Goal: Task Accomplishment & Management: Complete application form

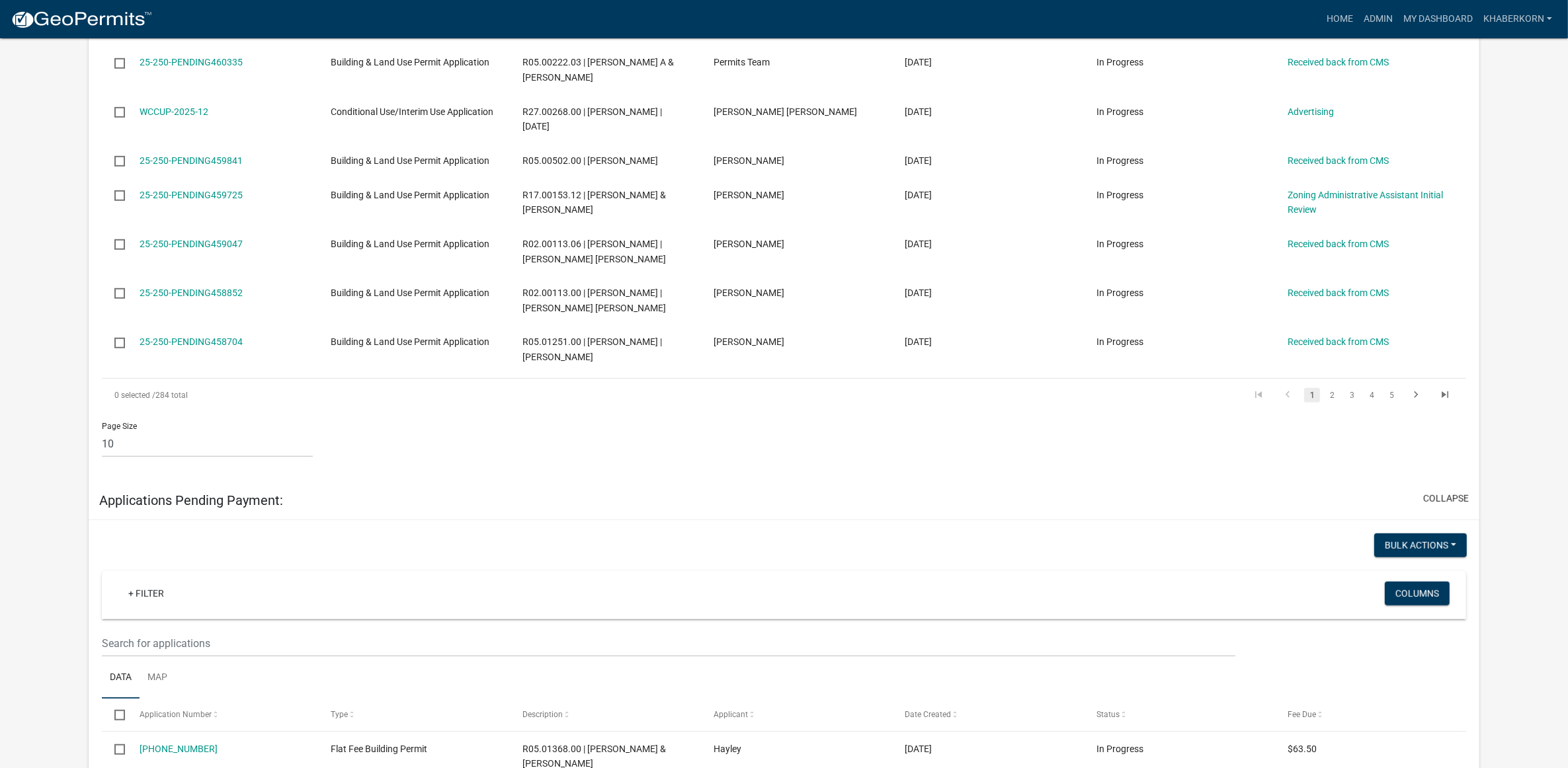
scroll to position [661, 0]
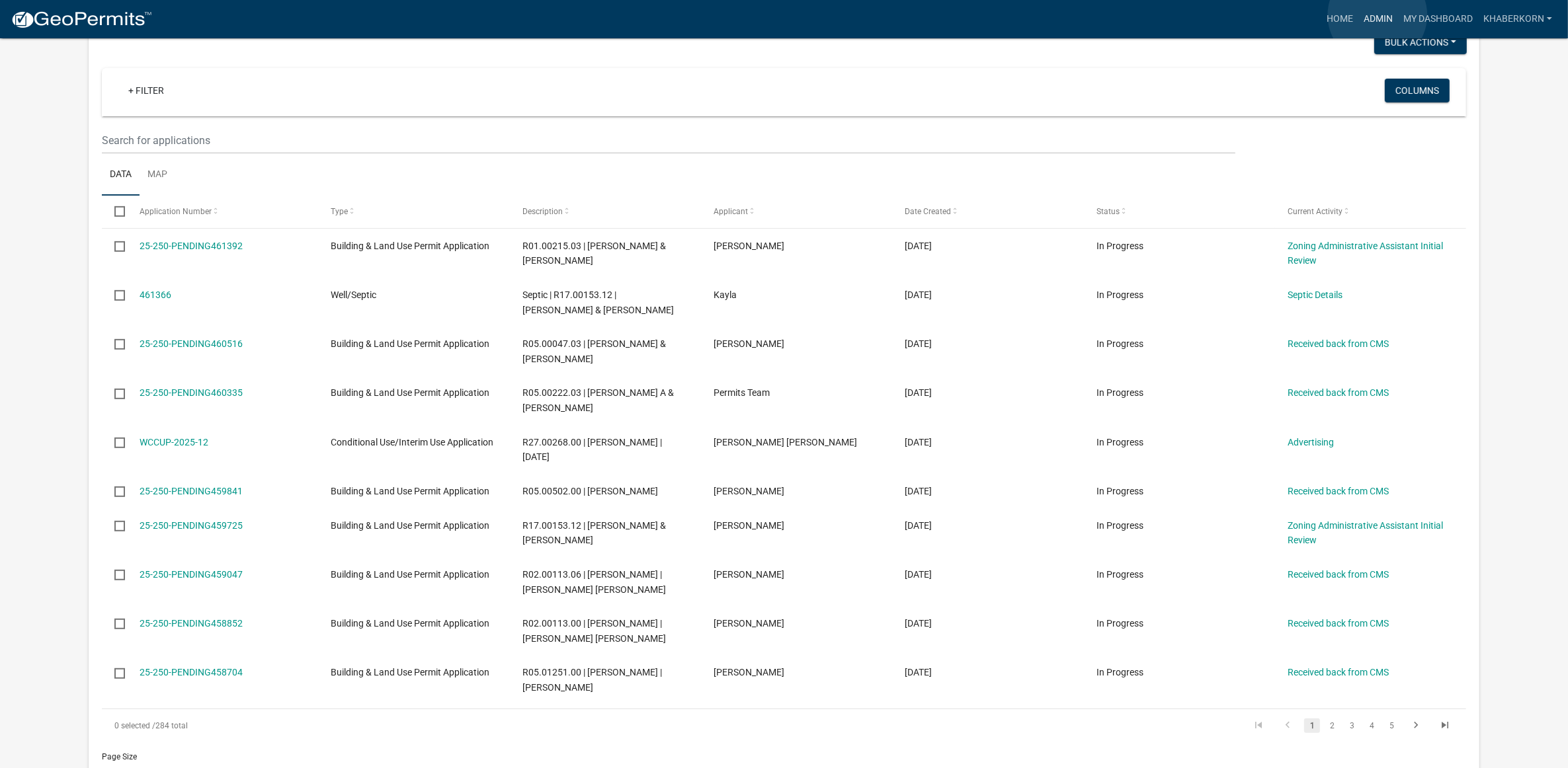
click at [1378, 15] on link "Admin" at bounding box center [1378, 20] width 39 height 26
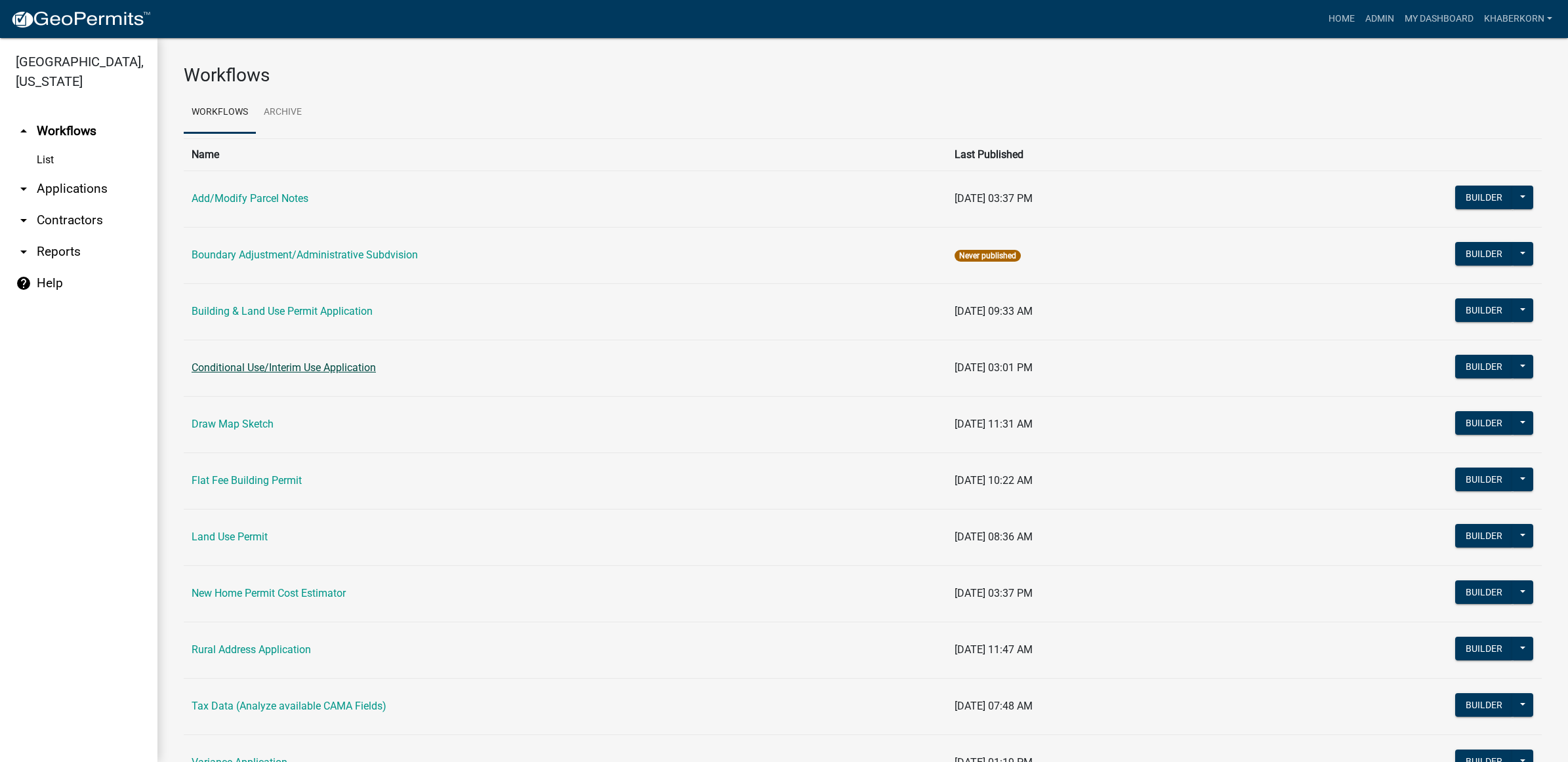
click at [258, 364] on link "Conditional Use/Interim Use Application" at bounding box center [283, 367] width 184 height 13
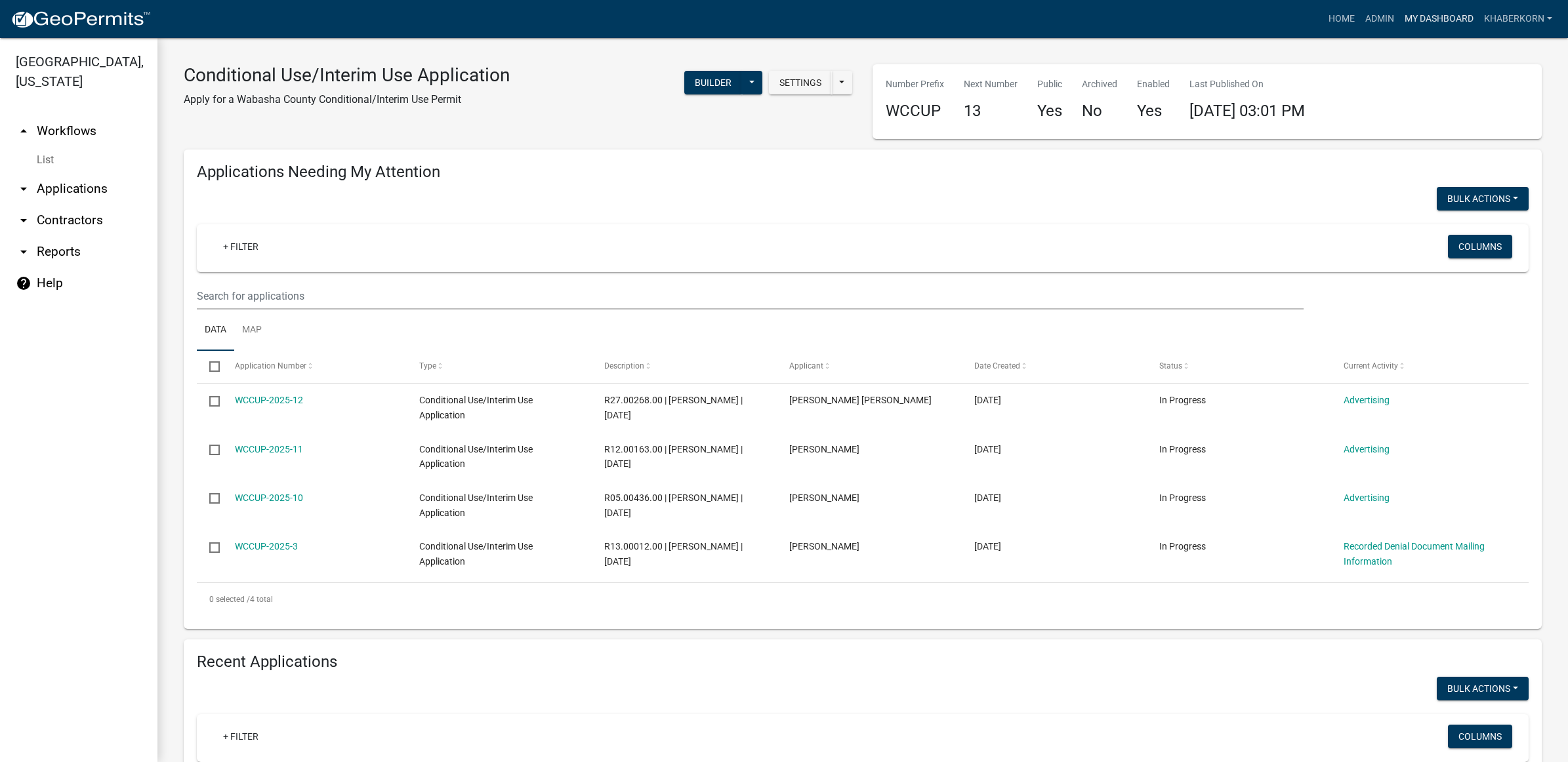
click at [1443, 27] on link "My Dashboard" at bounding box center [1439, 19] width 80 height 25
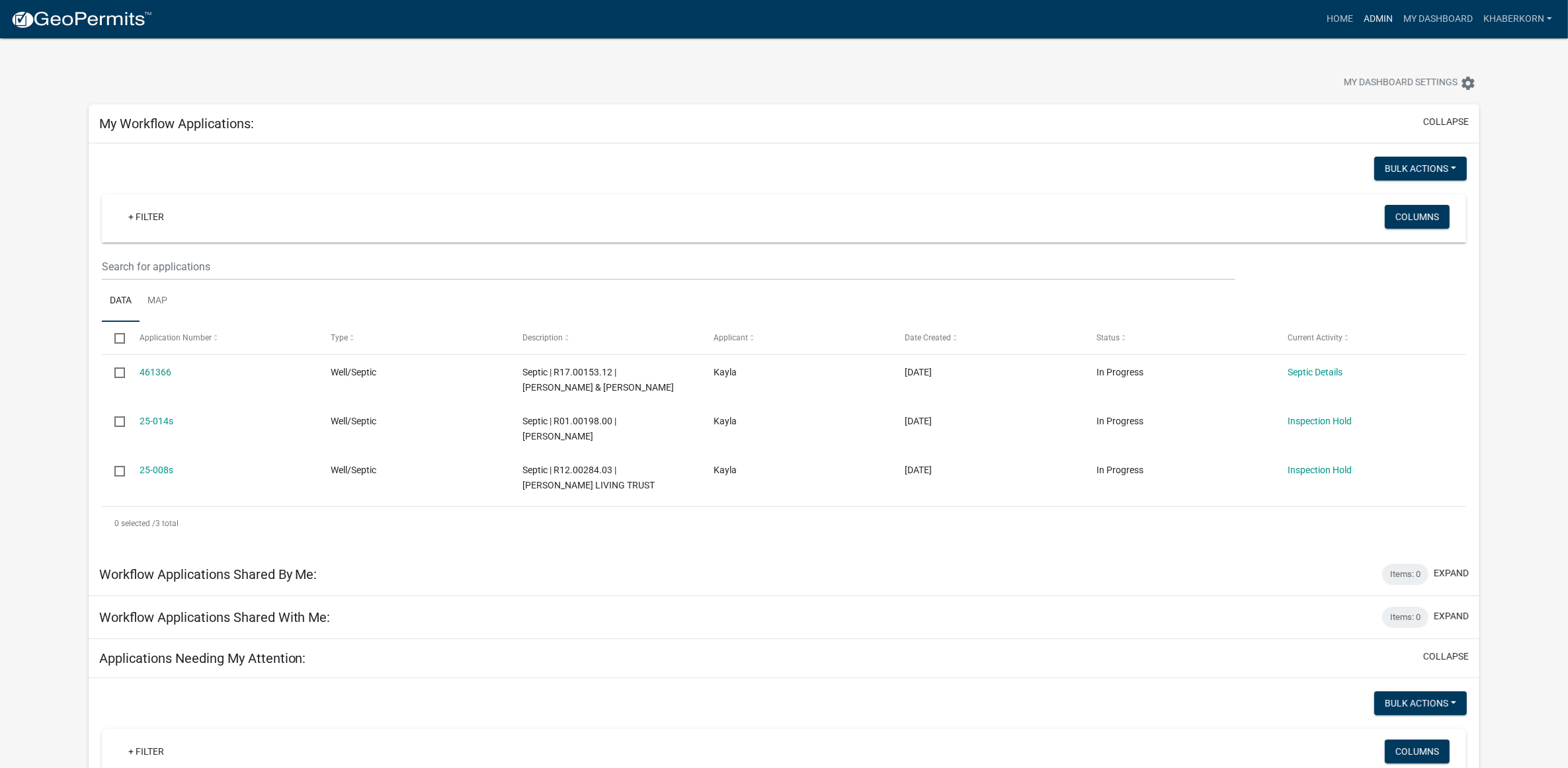
click at [1381, 19] on link "Admin" at bounding box center [1378, 20] width 39 height 26
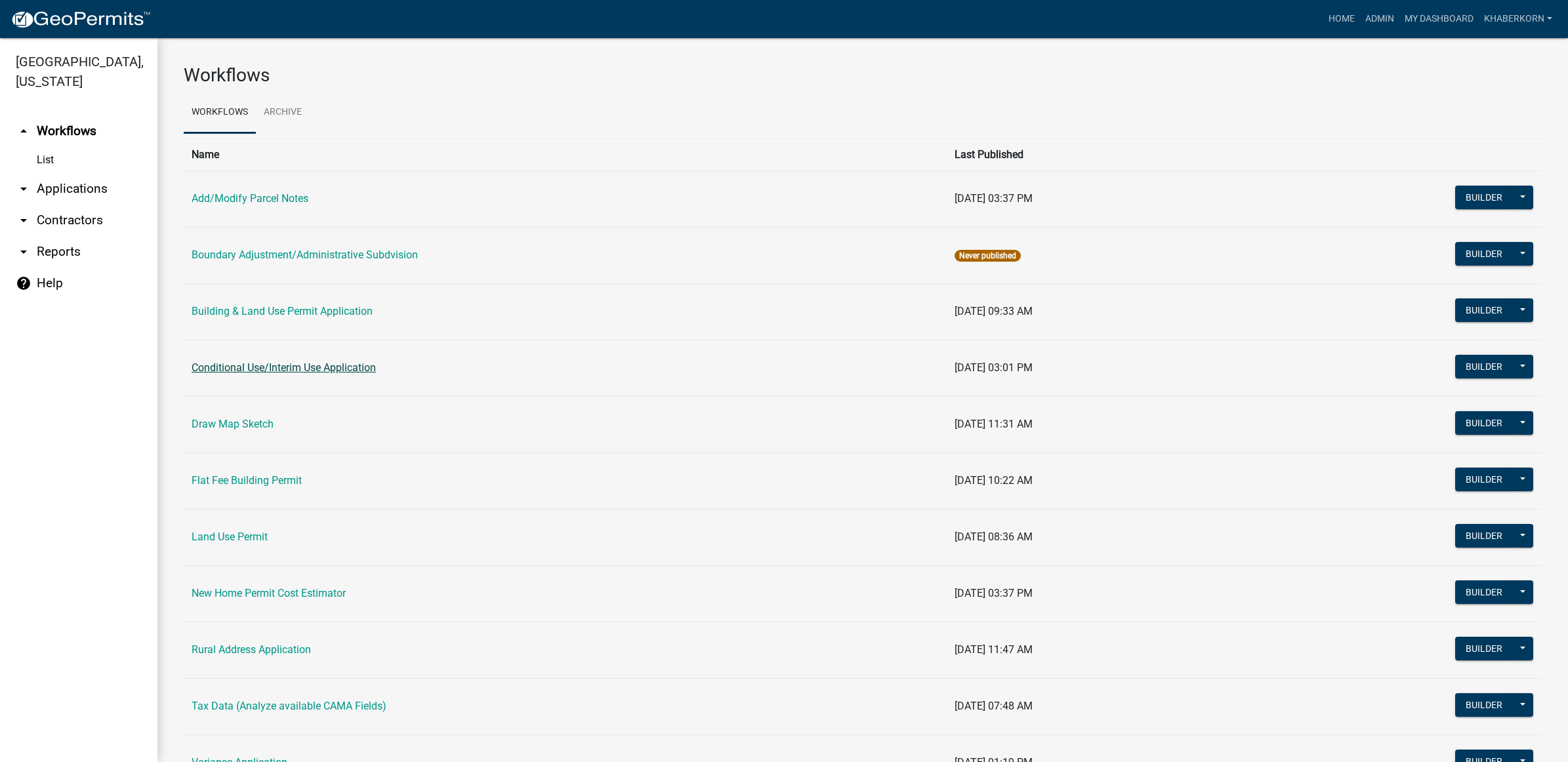
click at [214, 364] on link "Conditional Use/Interim Use Application" at bounding box center [283, 367] width 184 height 13
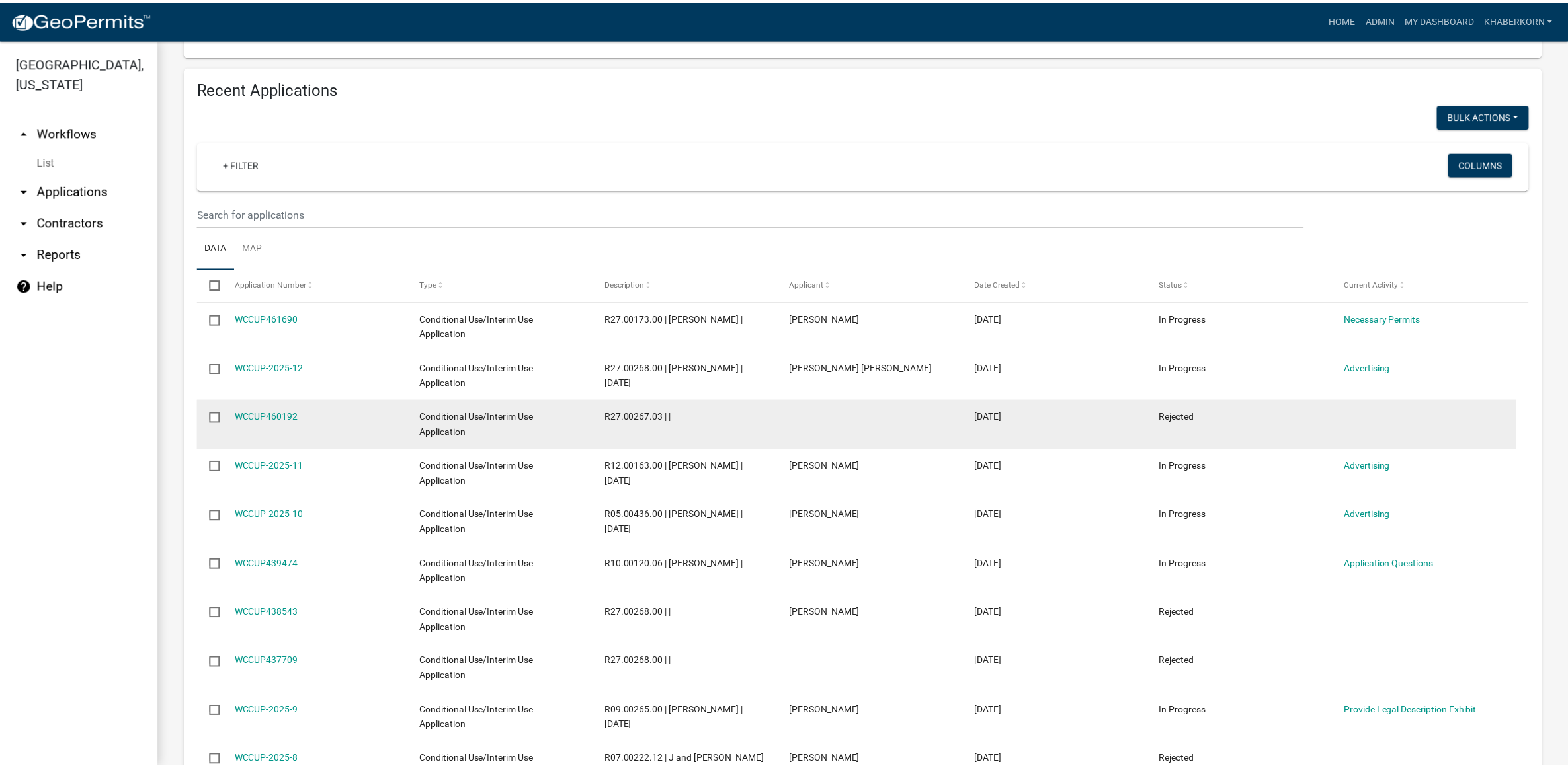
scroll to position [661, 0]
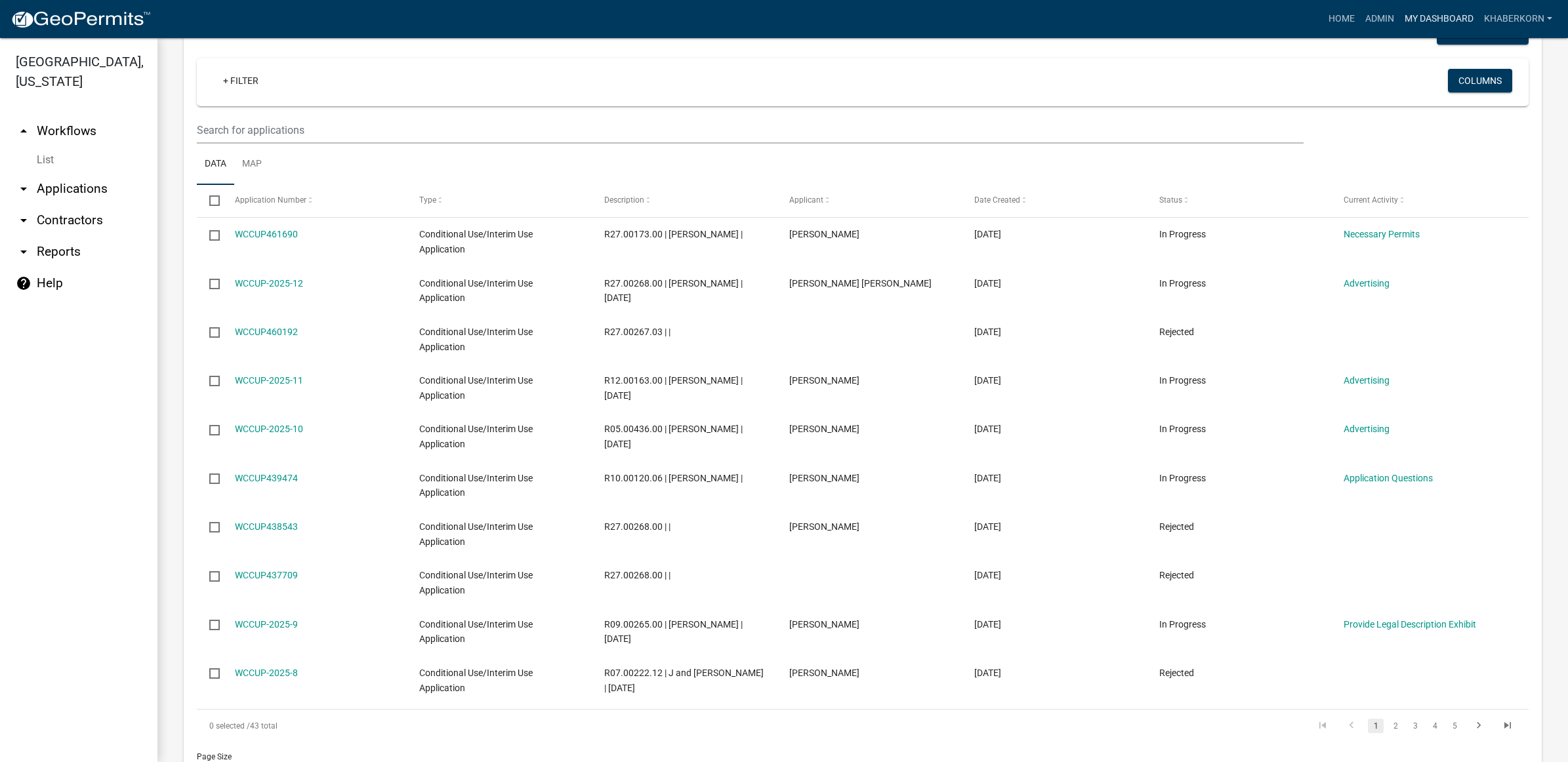
click at [1431, 11] on link "My Dashboard" at bounding box center [1439, 19] width 80 height 25
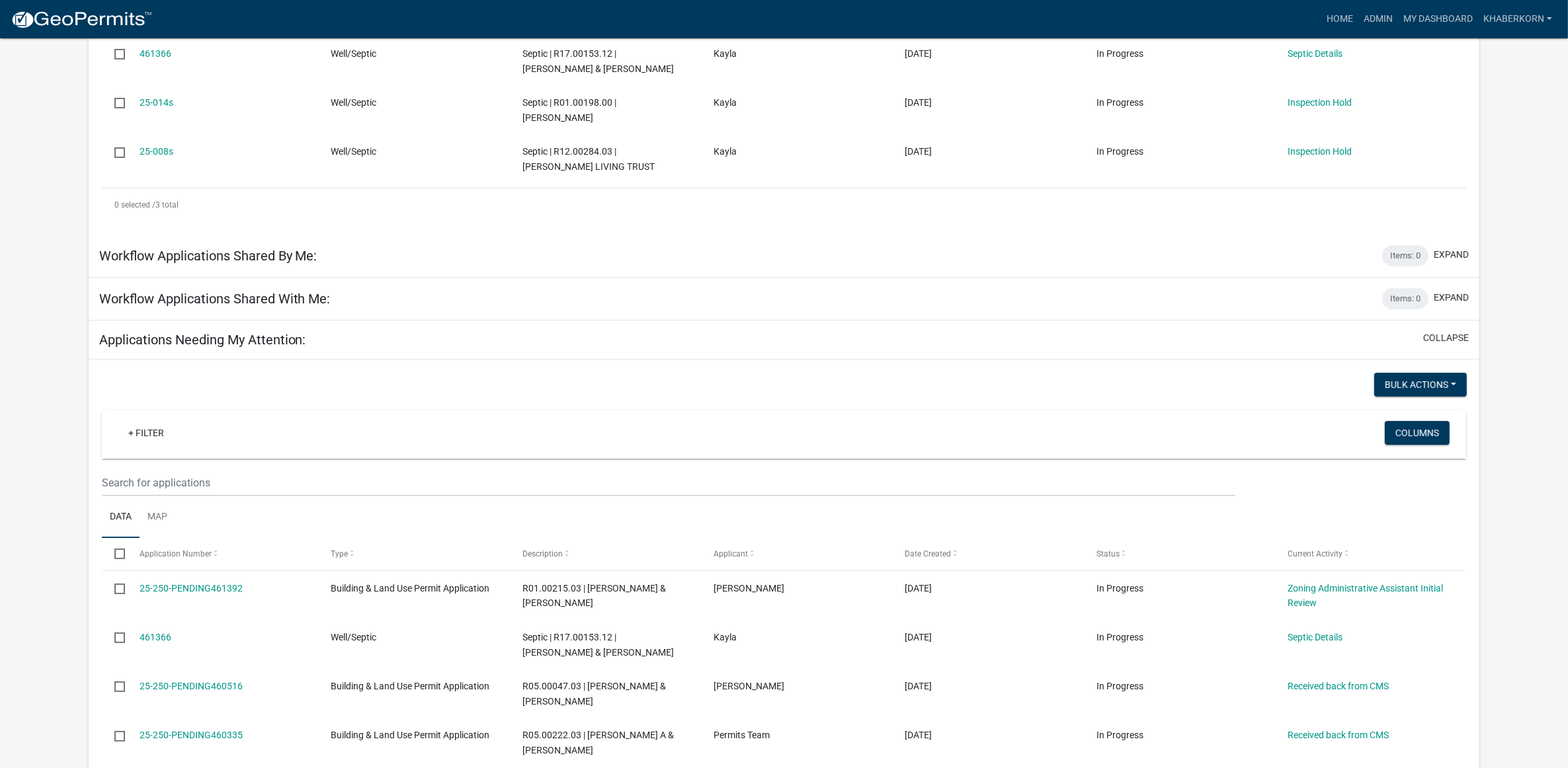
scroll to position [495, 0]
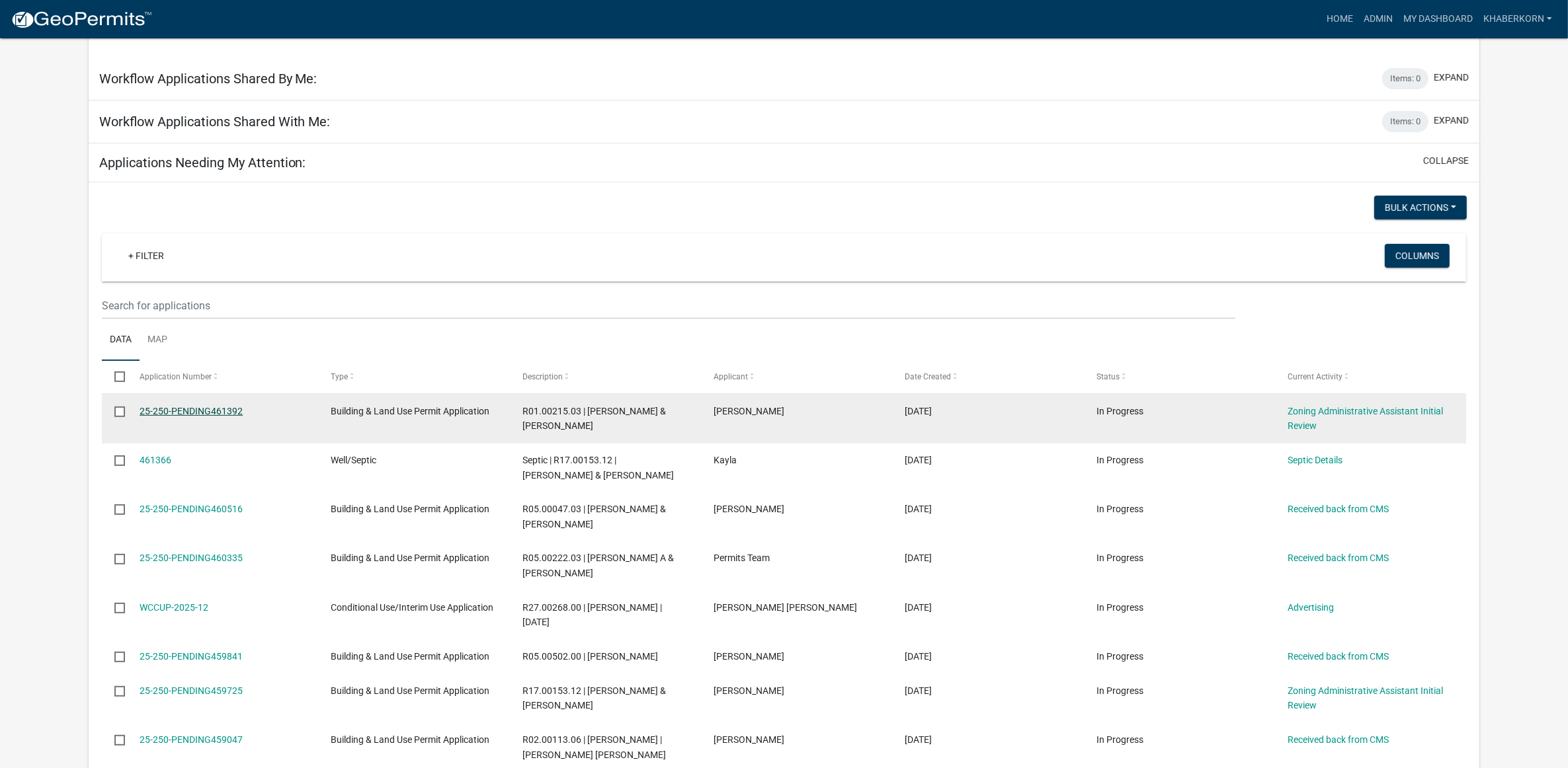
click at [193, 415] on link "25-250-PENDING461392" at bounding box center [190, 411] width 103 height 11
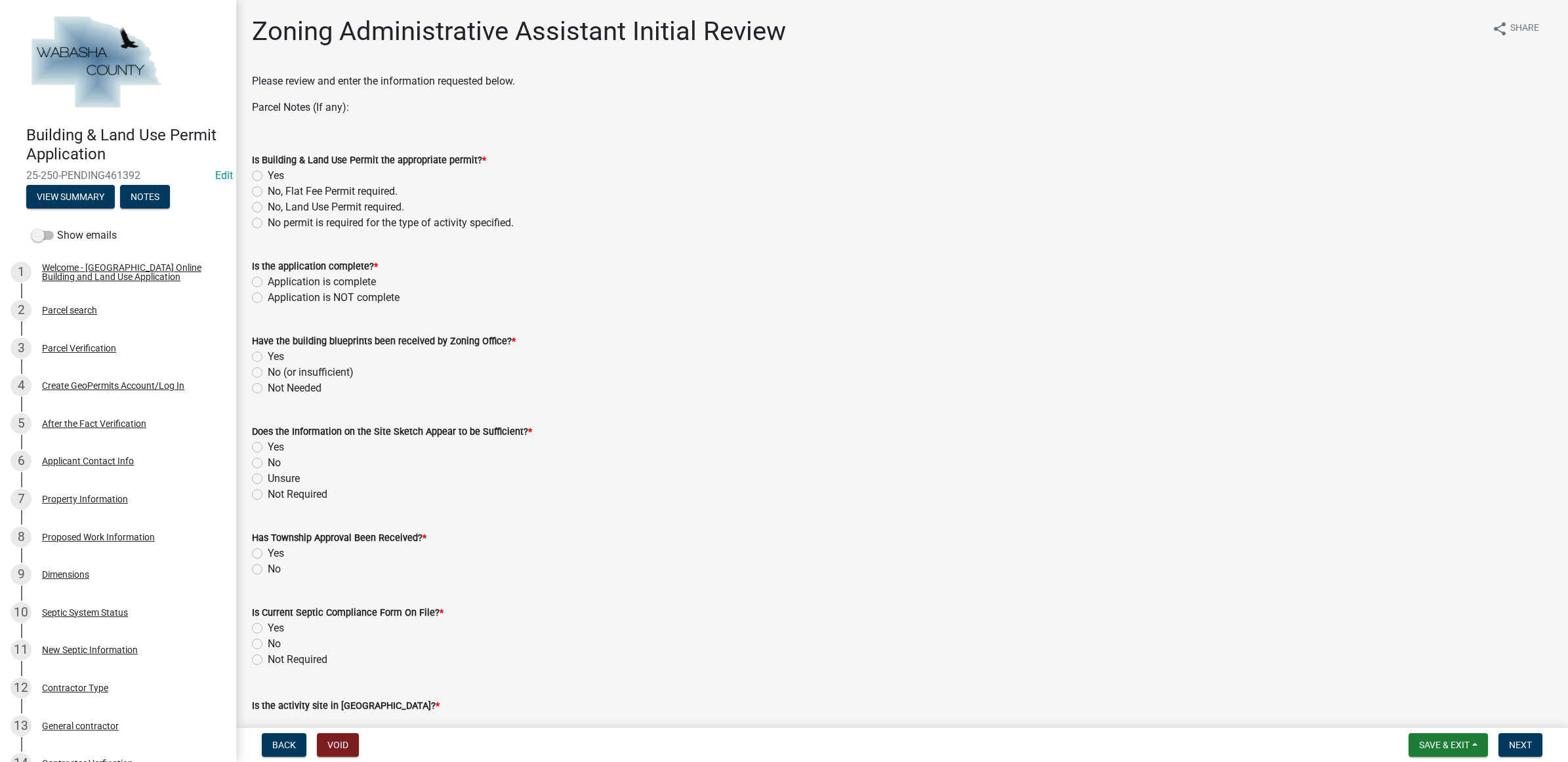
click at [92, 184] on div "Building & Land Use Permit Application 25-250-PENDING461392 Edit View Summary N…" at bounding box center [118, 163] width 215 height 96
click at [91, 190] on button "View Summary" at bounding box center [70, 197] width 89 height 23
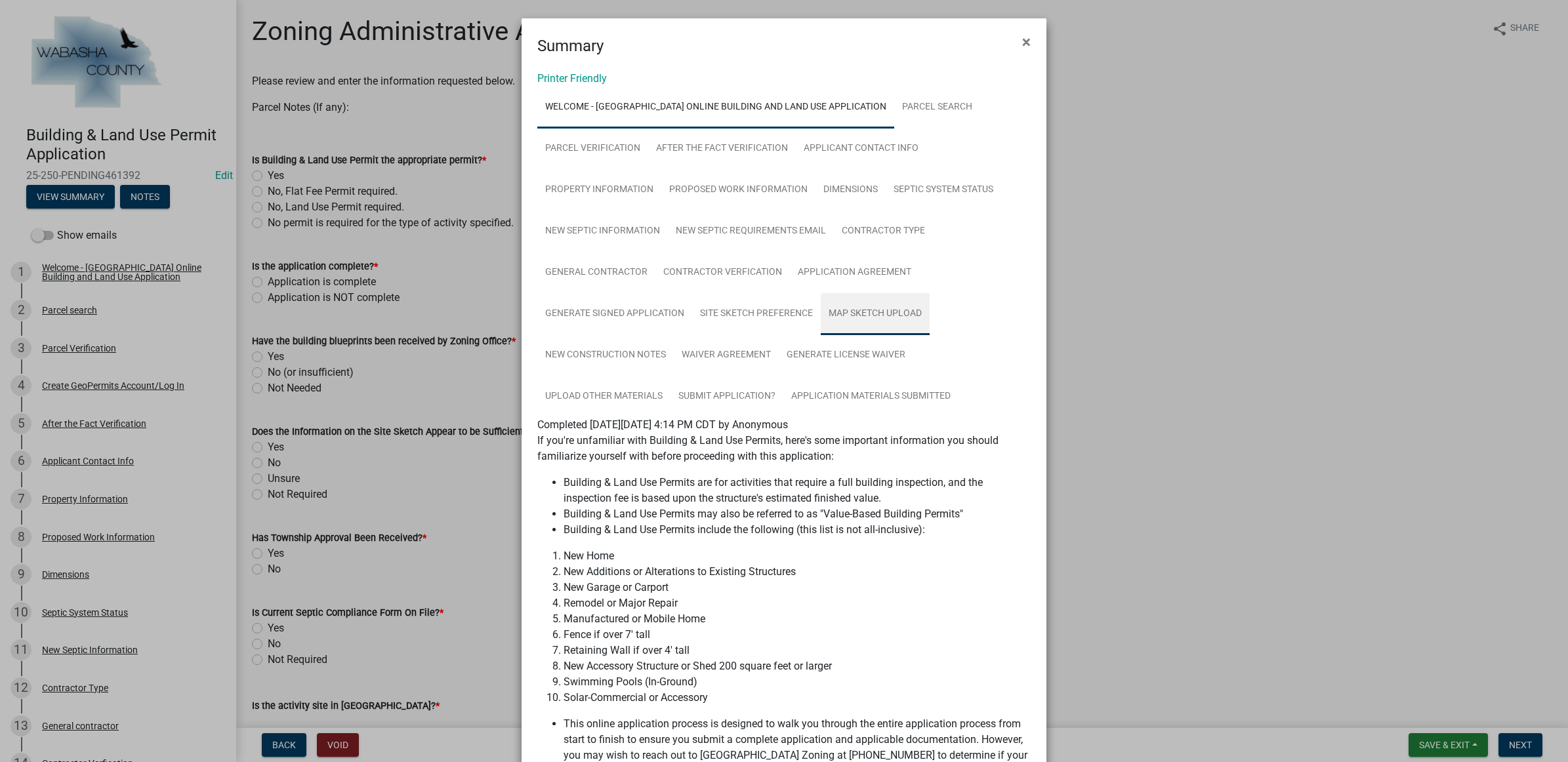
click at [844, 302] on link "Map Sketch Upload" at bounding box center [875, 313] width 109 height 42
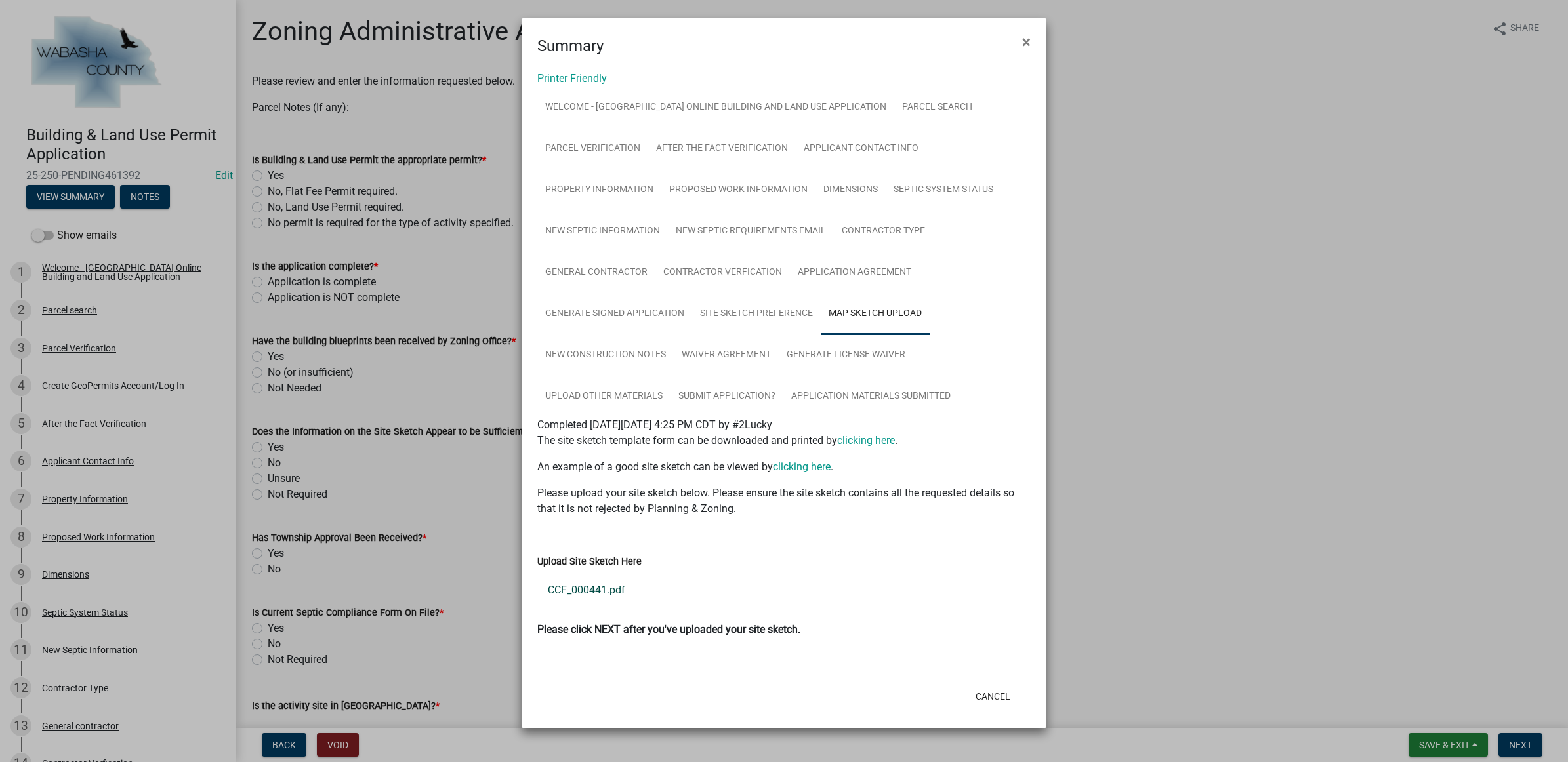
click at [610, 588] on link "CCF_000441.pdf" at bounding box center [784, 590] width 493 height 31
click at [727, 325] on link "Site Sketch Preference" at bounding box center [756, 313] width 128 height 42
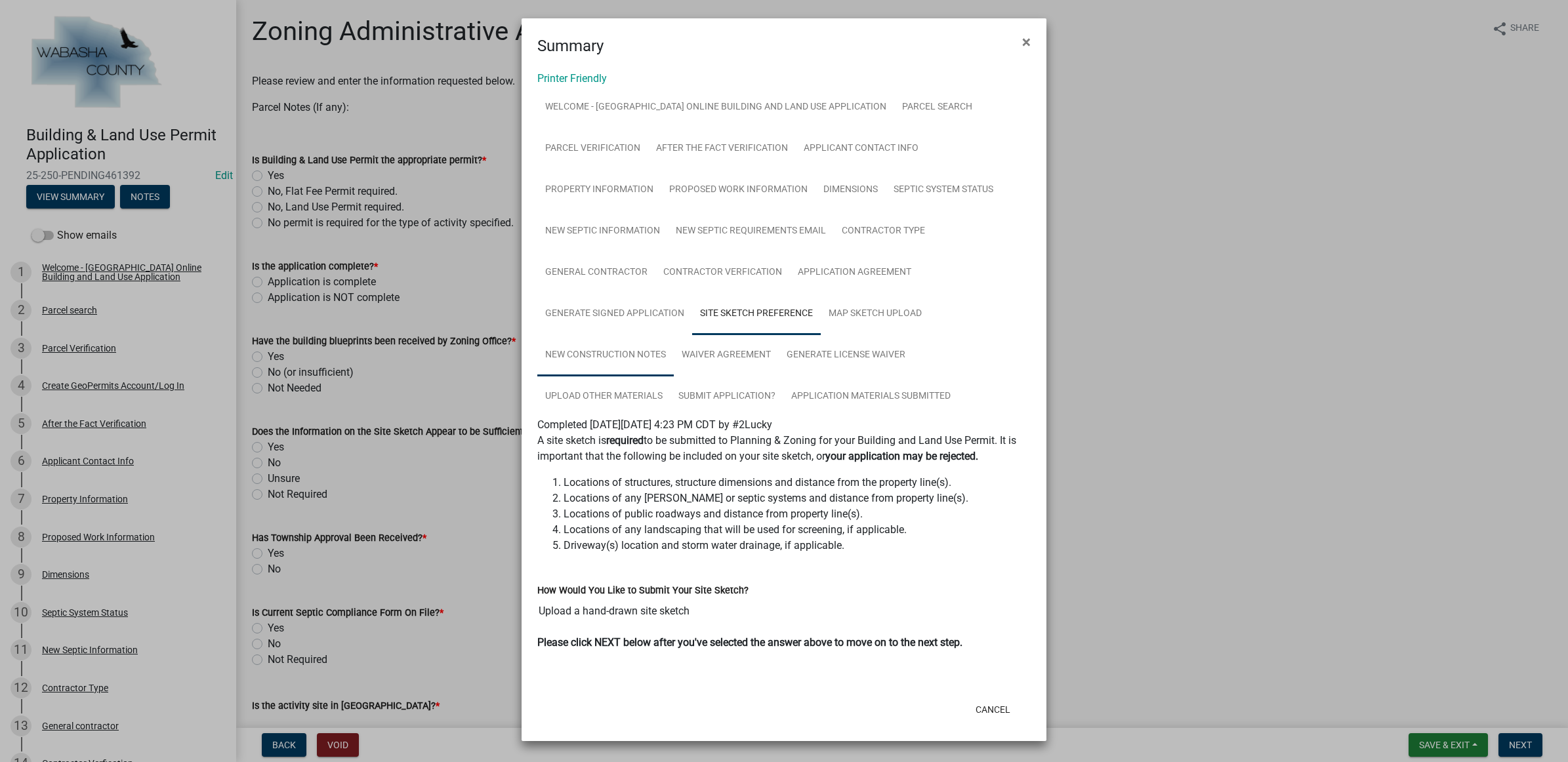
click at [650, 353] on link "New Construction Notes" at bounding box center [605, 355] width 136 height 42
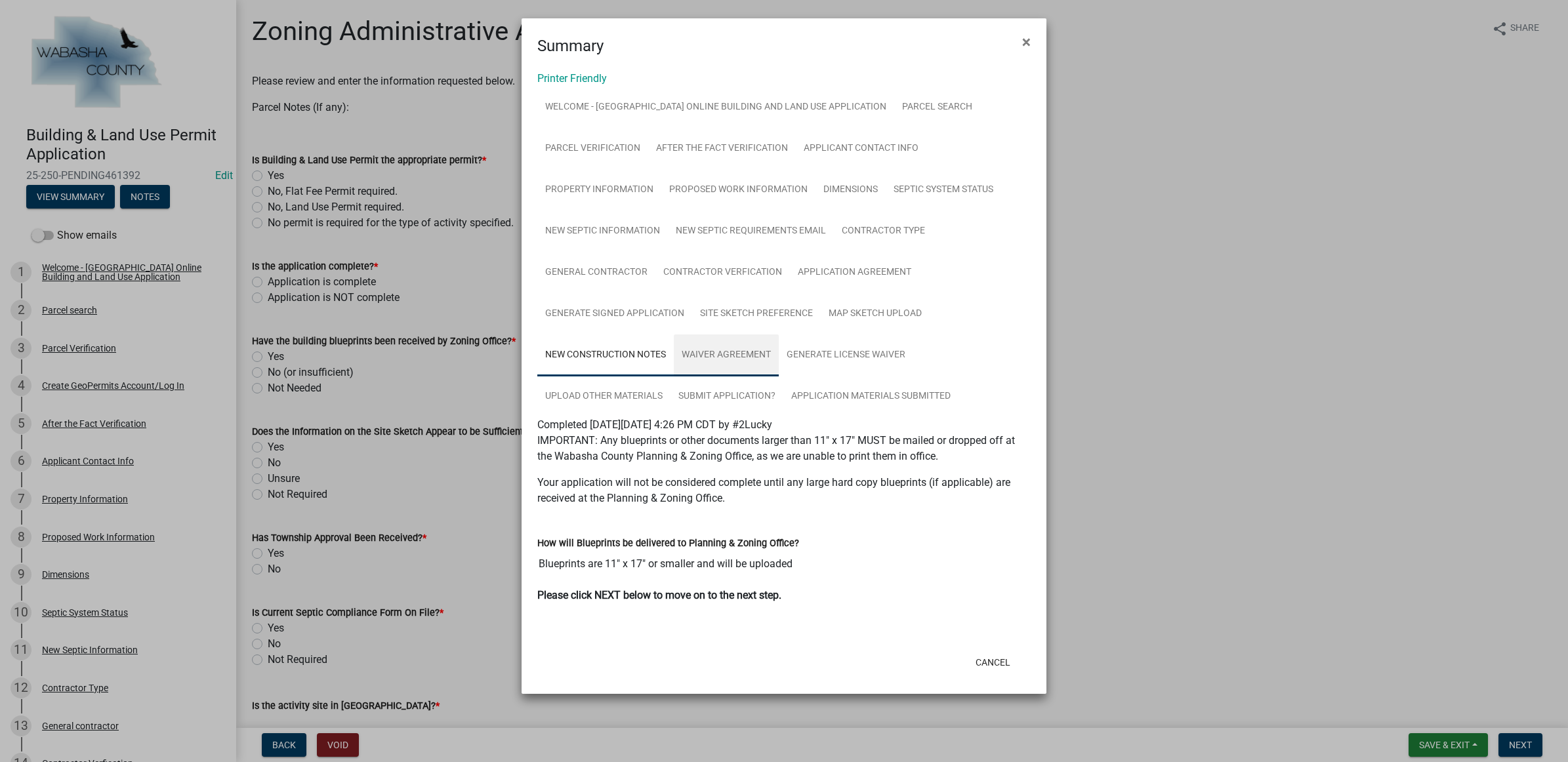
click at [742, 355] on link "Waiver Agreement" at bounding box center [726, 355] width 105 height 42
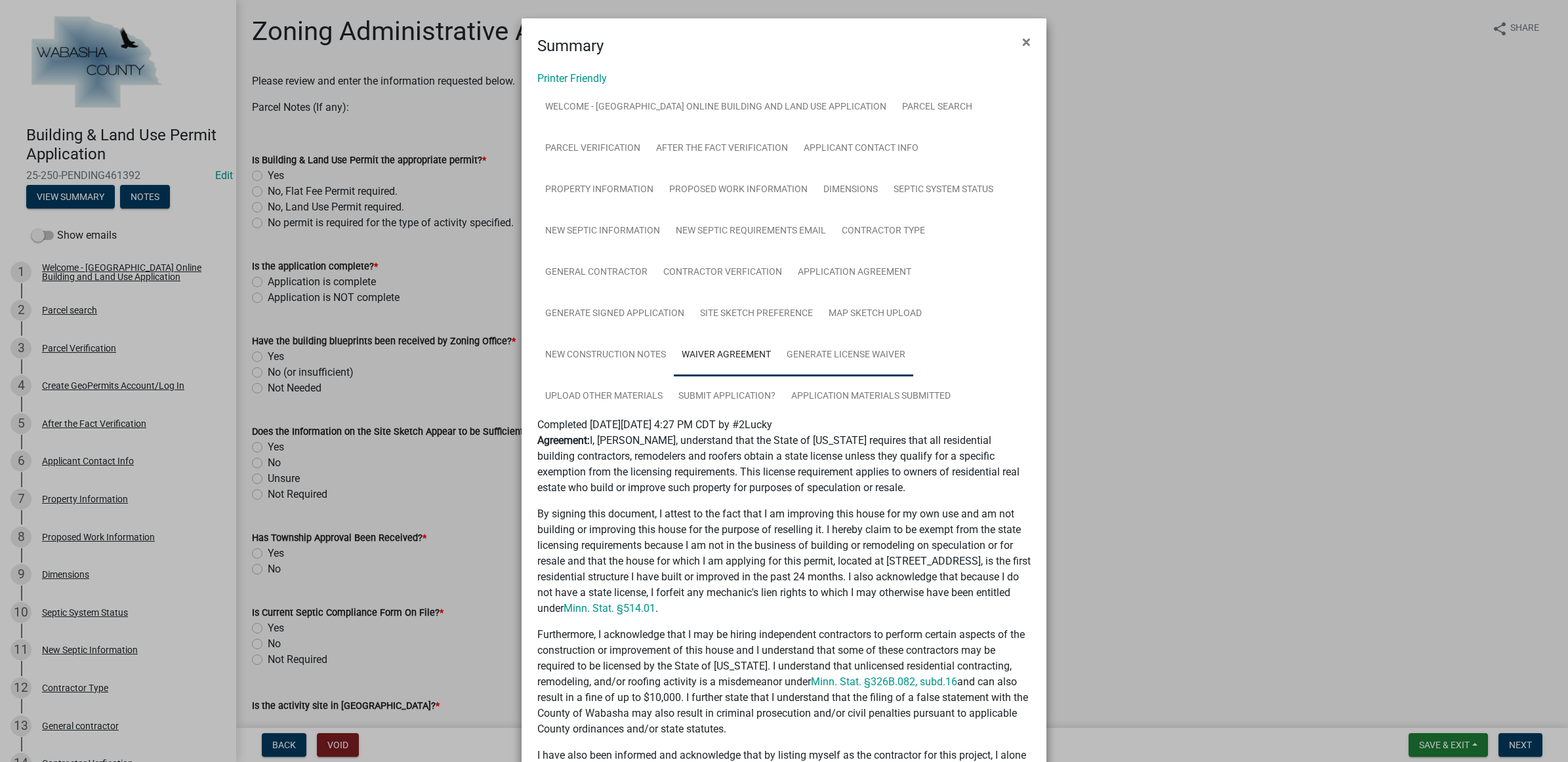
click at [812, 355] on link "Generate License Waiver" at bounding box center [846, 355] width 134 height 42
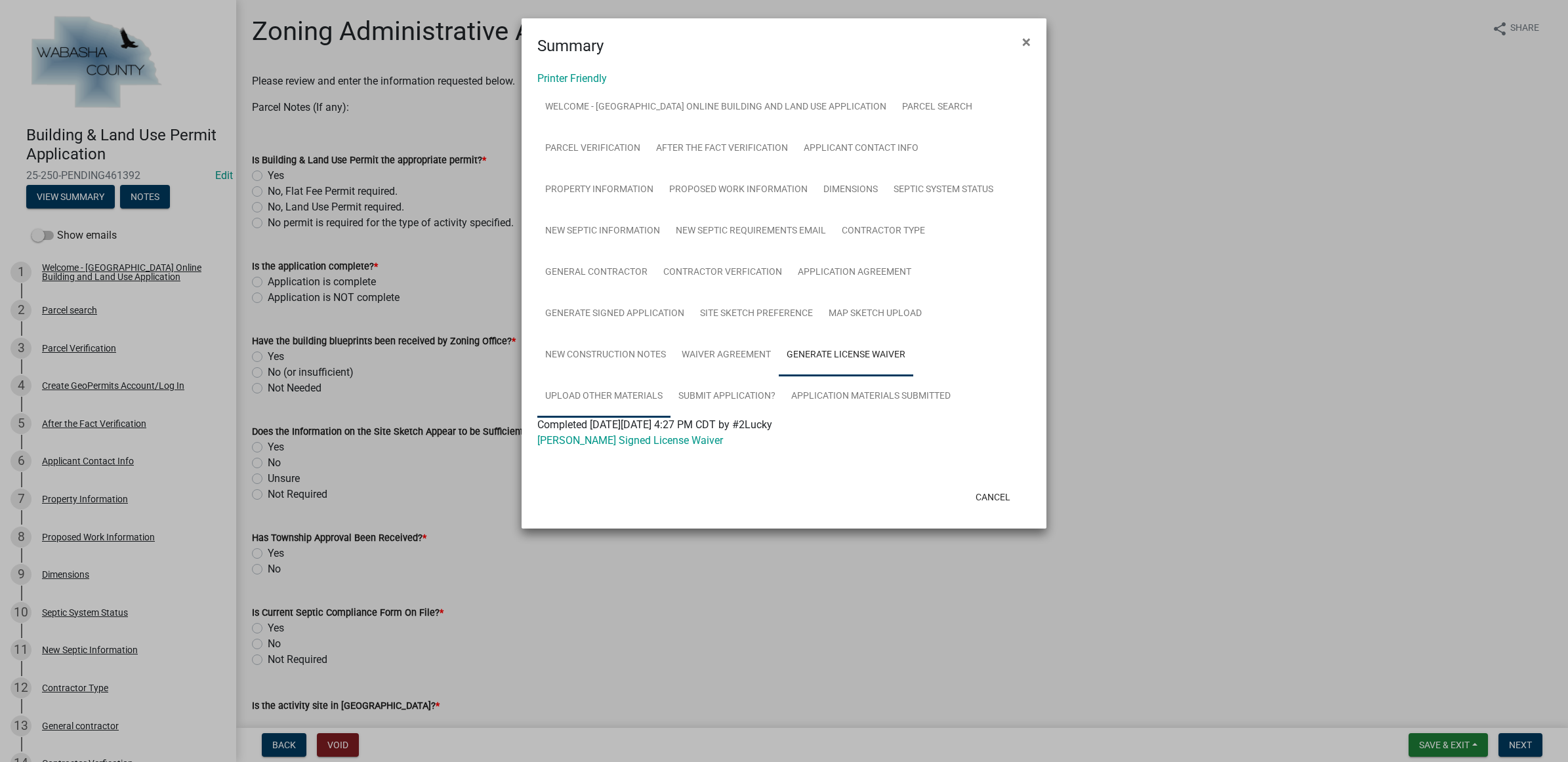
click at [585, 394] on link "Upload Other Materials" at bounding box center [603, 396] width 133 height 42
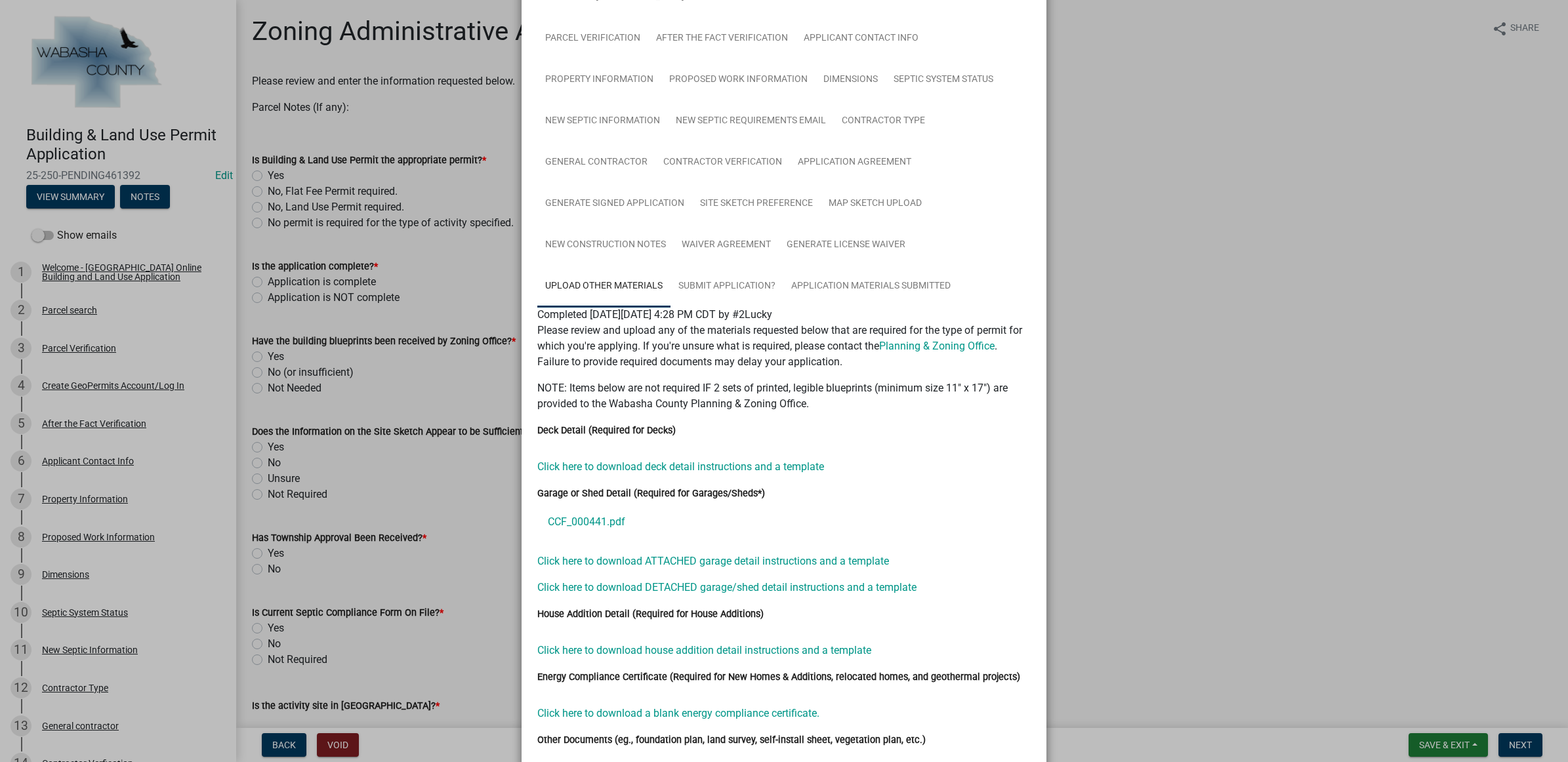
scroll to position [211, 0]
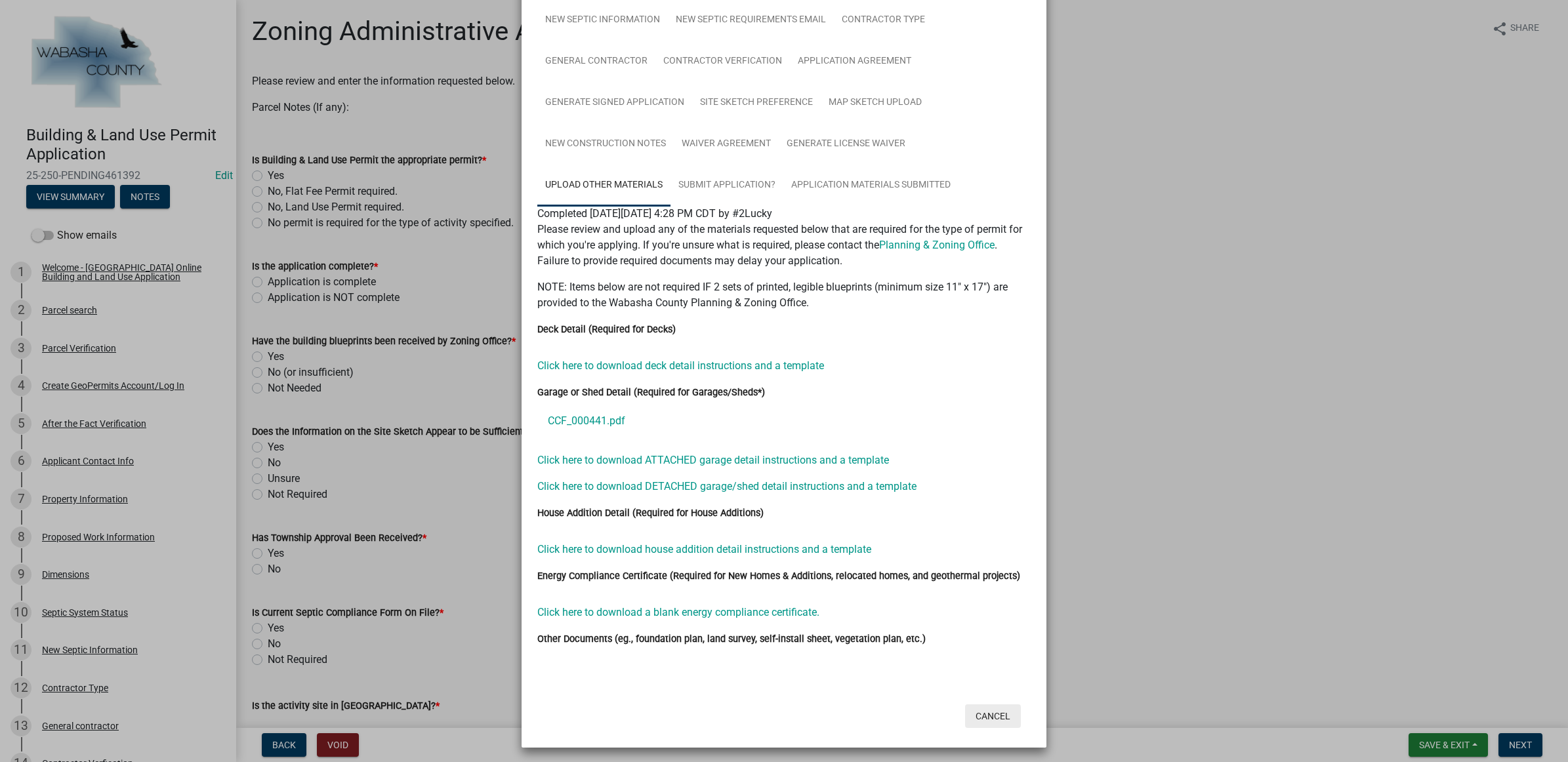
click at [987, 708] on button "Cancel" at bounding box center [992, 716] width 55 height 23
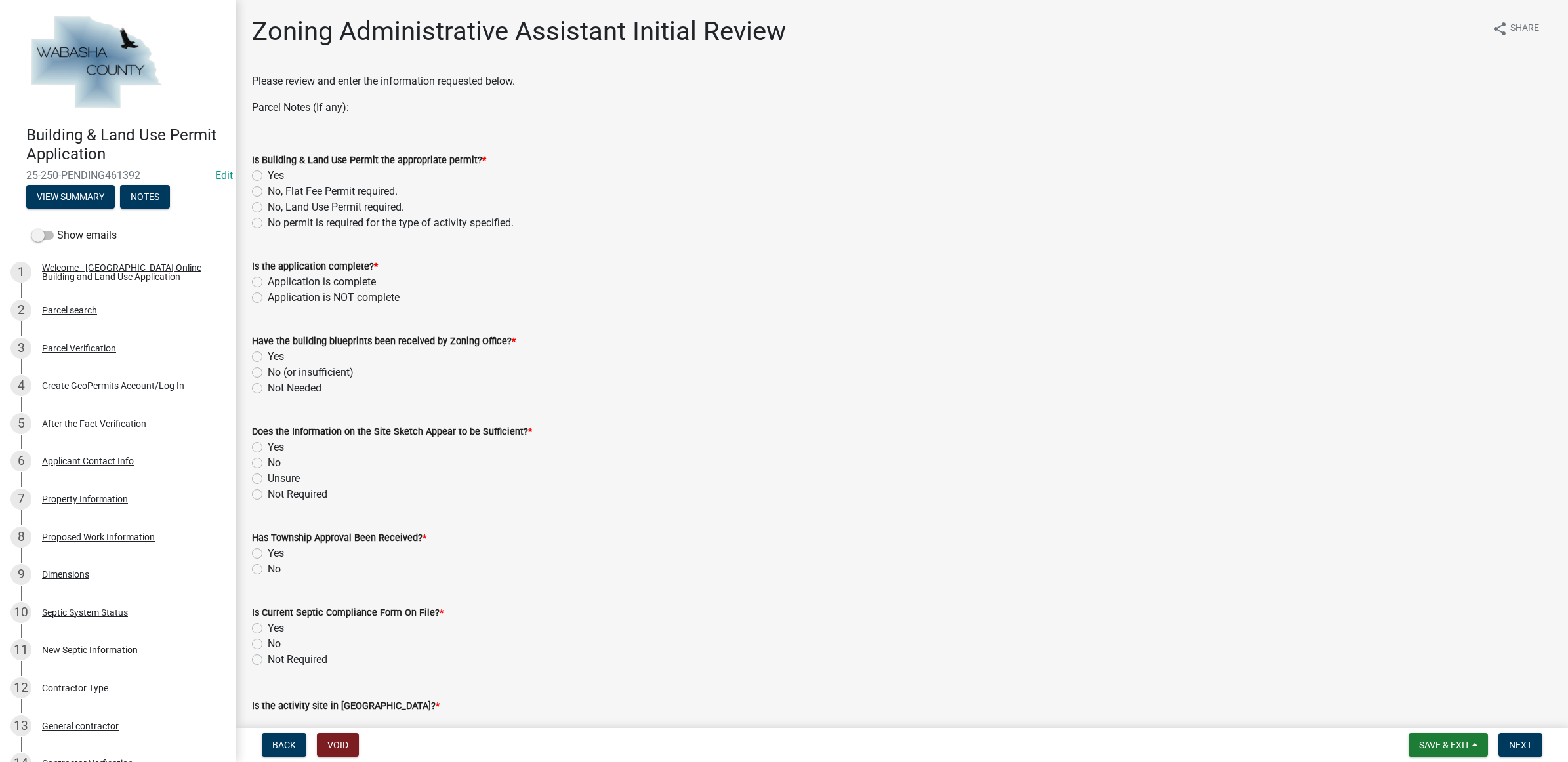
click at [278, 184] on label "No, Flat Fee Permit required." at bounding box center [332, 192] width 129 height 16
click at [276, 184] on input "No, Flat Fee Permit required." at bounding box center [272, 188] width 9 height 9
radio input "true"
click at [310, 304] on label "Application is NOT complete" at bounding box center [333, 298] width 131 height 16
click at [276, 299] on input "Application is NOT complete" at bounding box center [272, 294] width 9 height 9
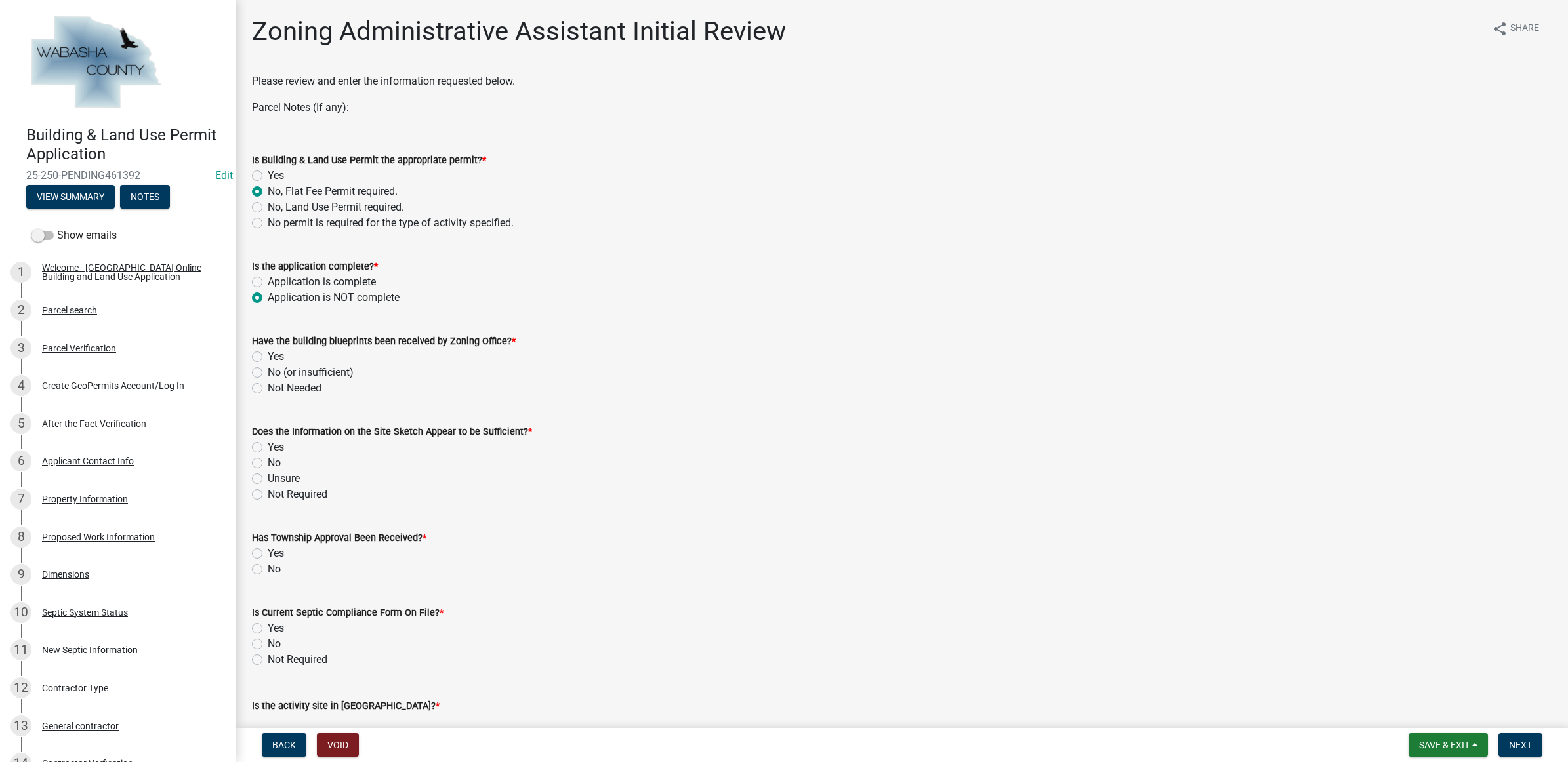
radio input "true"
click at [279, 355] on label "Yes" at bounding box center [275, 357] width 17 height 16
click at [276, 355] on input "Yes" at bounding box center [272, 353] width 9 height 9
radio input "true"
click at [276, 457] on label "No" at bounding box center [273, 463] width 13 height 16
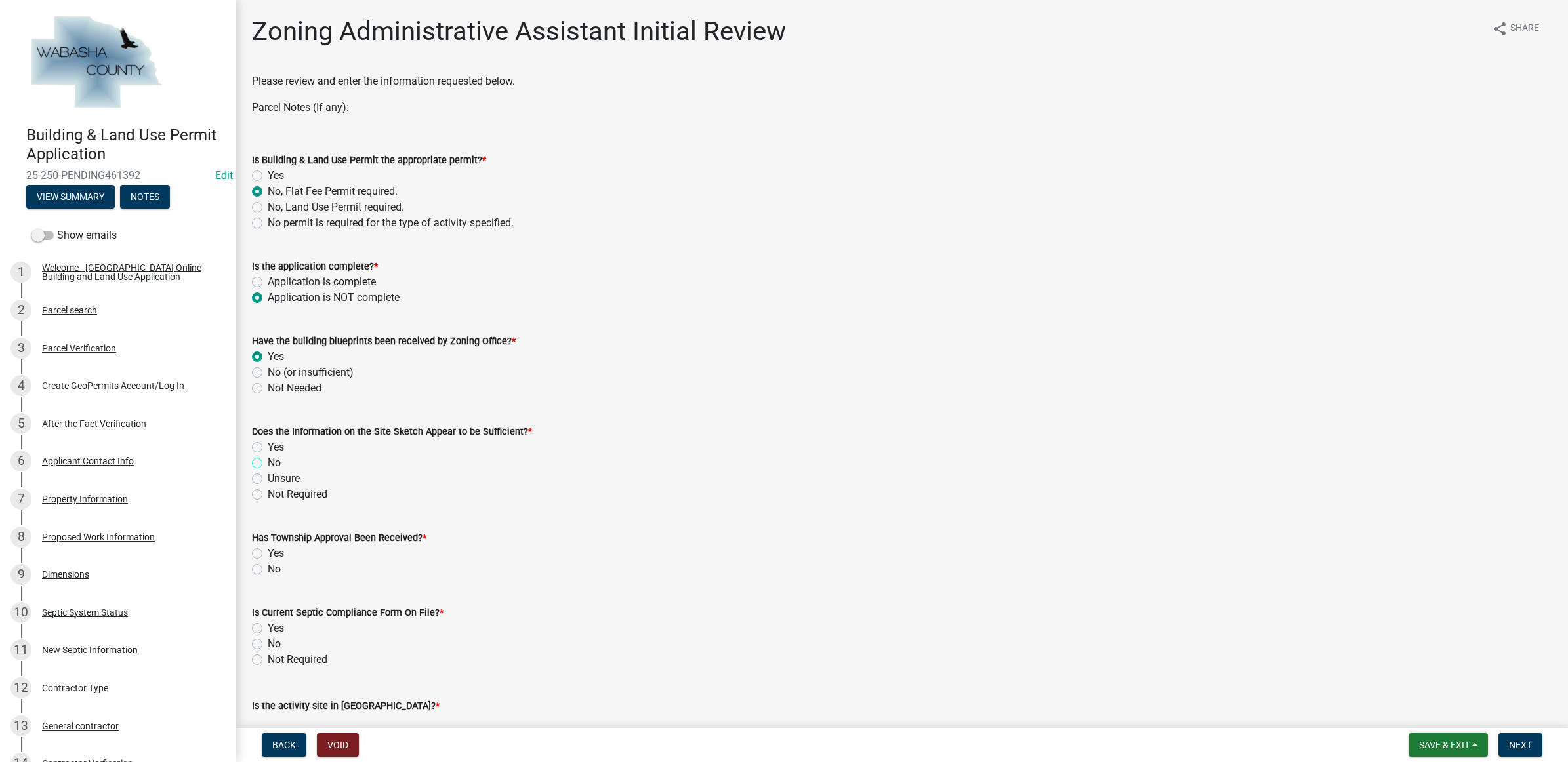
click at [276, 457] on input "No" at bounding box center [272, 459] width 9 height 9
radio input "true"
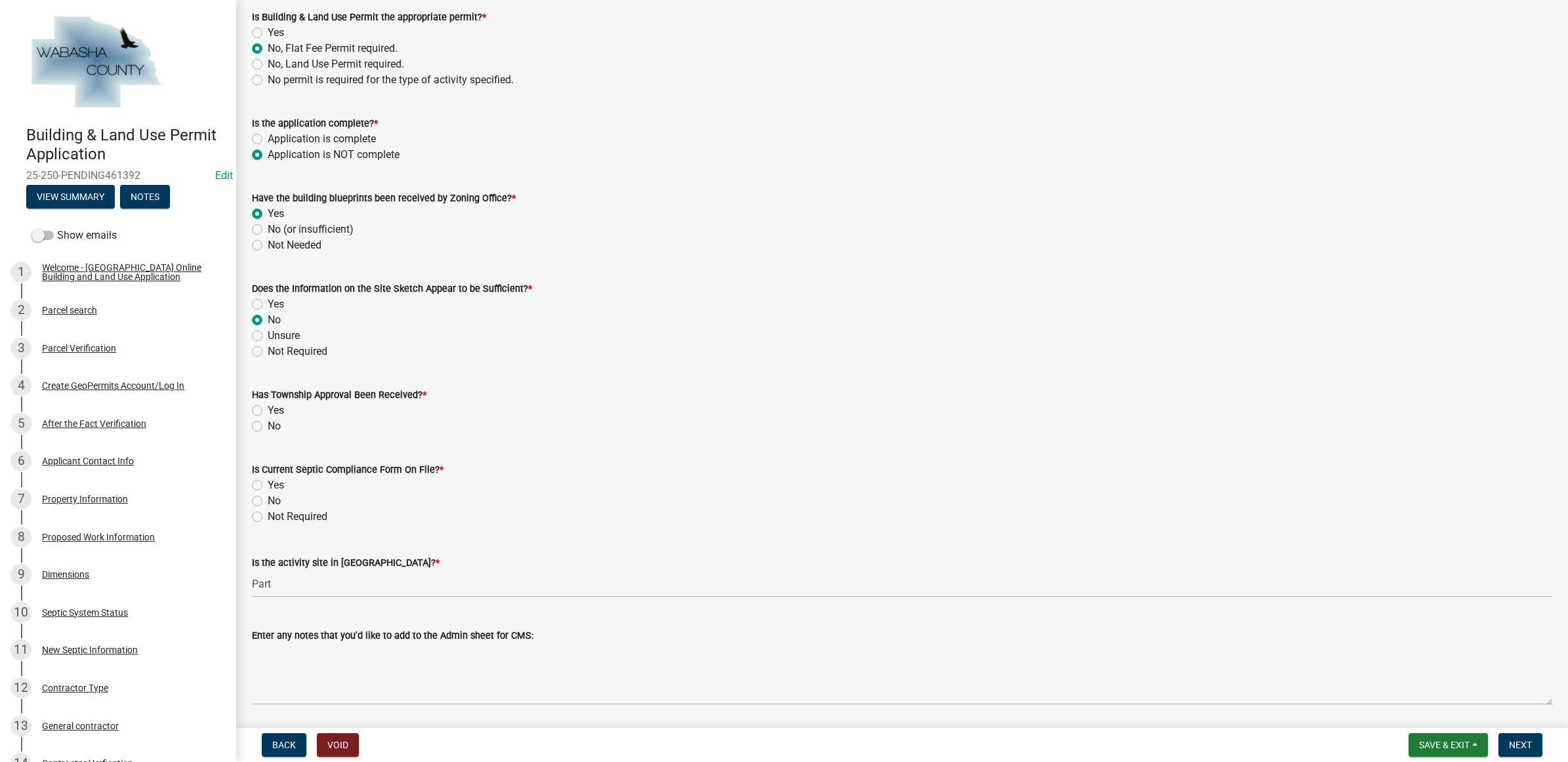
scroll to position [163, 0]
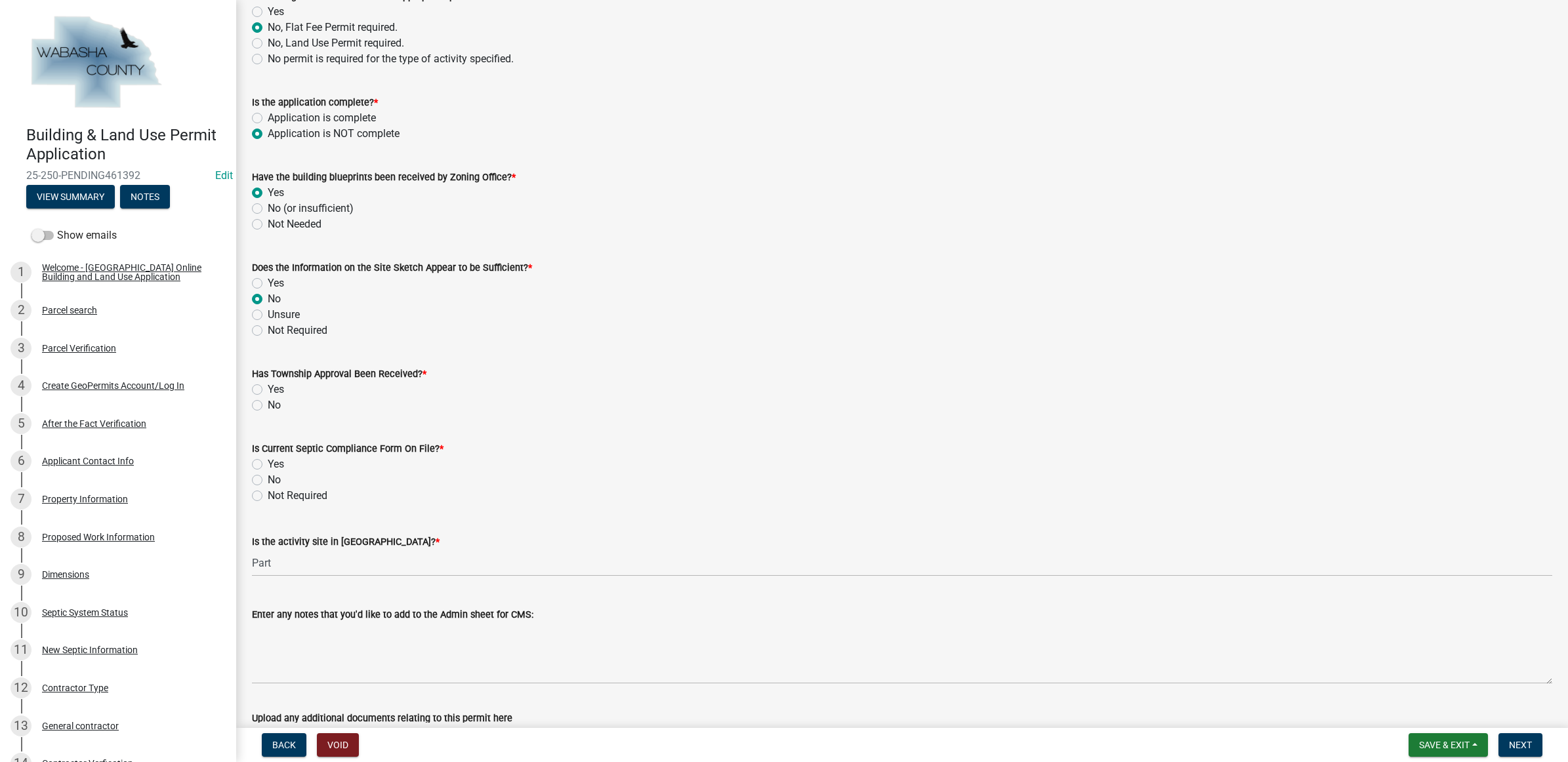
click at [270, 407] on label "No" at bounding box center [273, 405] width 13 height 16
click at [270, 406] on input "No" at bounding box center [272, 401] width 9 height 9
radio input "true"
click at [314, 490] on label "Not Required" at bounding box center [297, 495] width 59 height 16
click at [276, 490] on input "Not Required" at bounding box center [272, 491] width 9 height 9
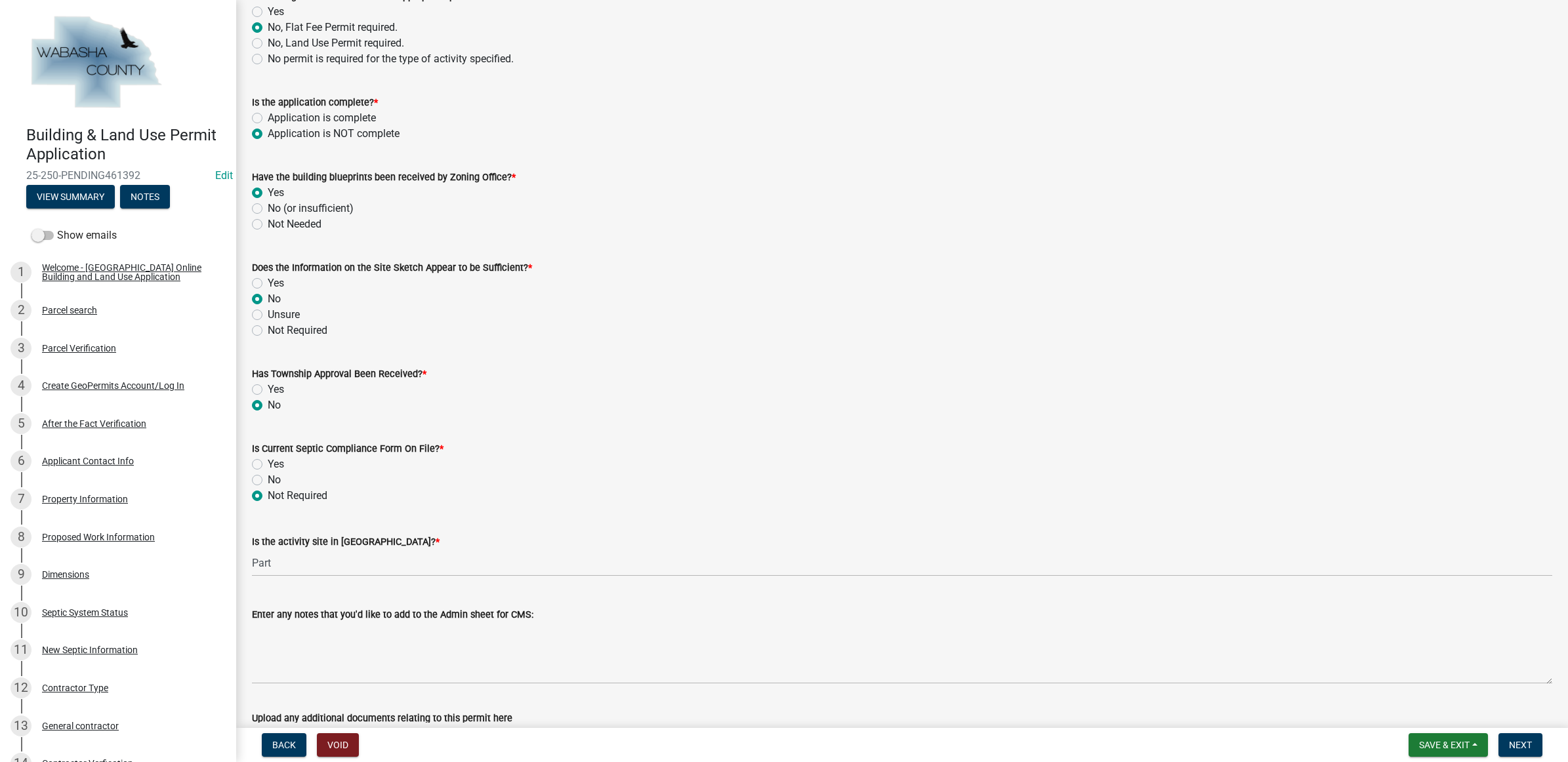
radio input "true"
click at [266, 479] on div "No" at bounding box center [902, 480] width 1300 height 16
click at [268, 474] on label "No" at bounding box center [273, 480] width 13 height 16
click at [268, 474] on input "No" at bounding box center [272, 476] width 9 height 9
radio input "true"
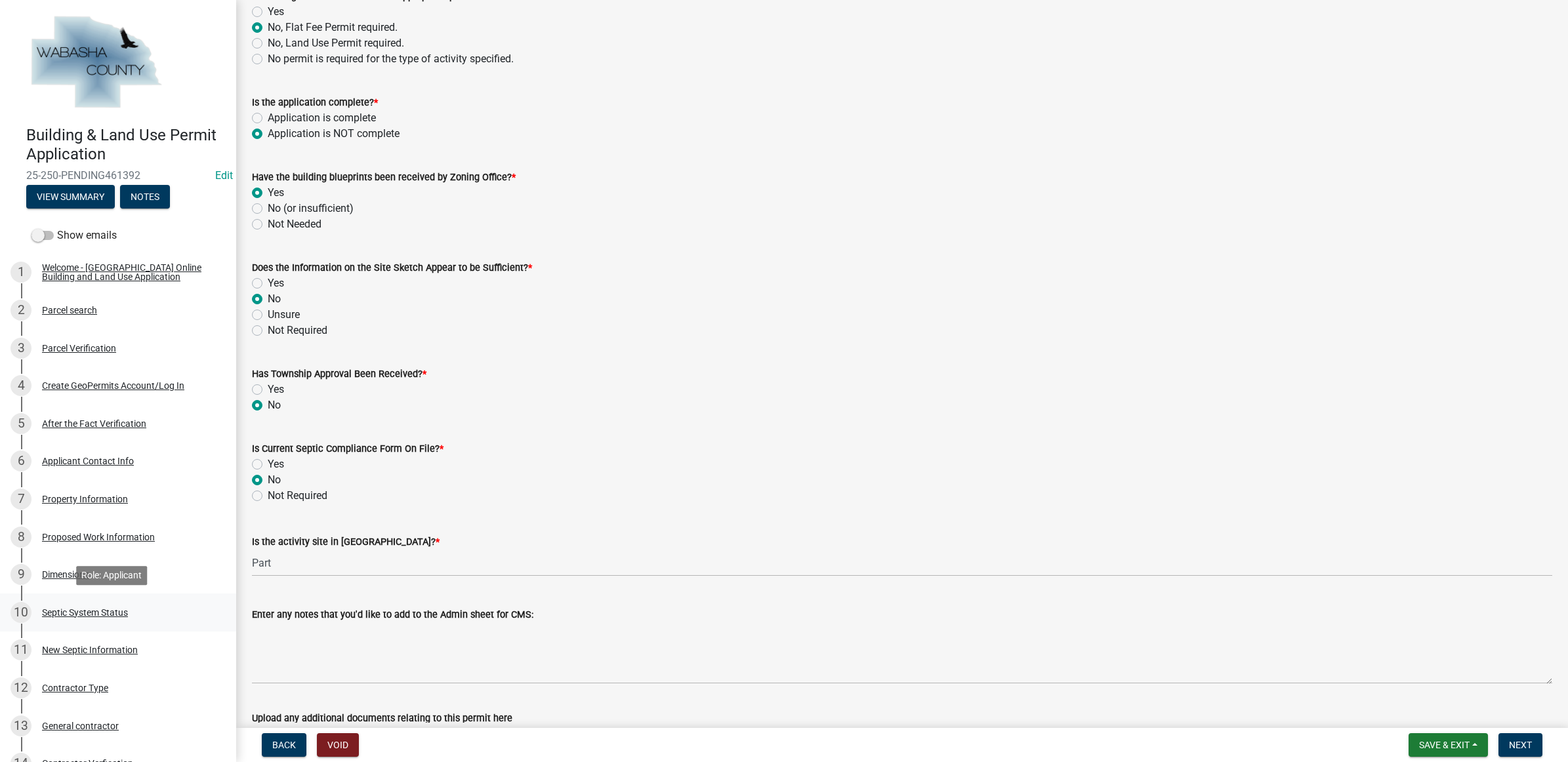
click at [97, 602] on div "10 Septic System Status" at bounding box center [113, 613] width 204 height 21
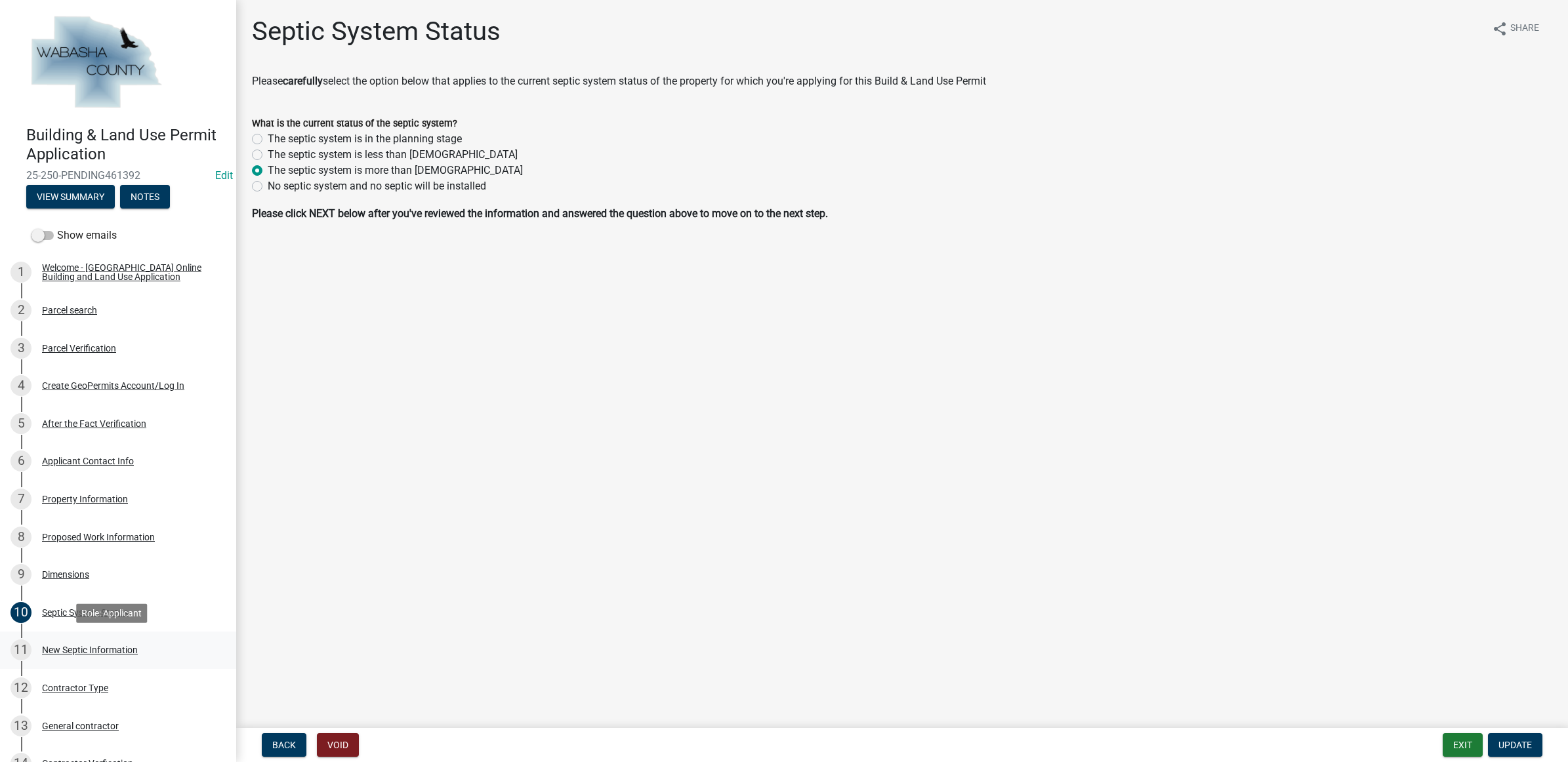
click at [82, 642] on div "11 New Septic Information" at bounding box center [113, 650] width 204 height 21
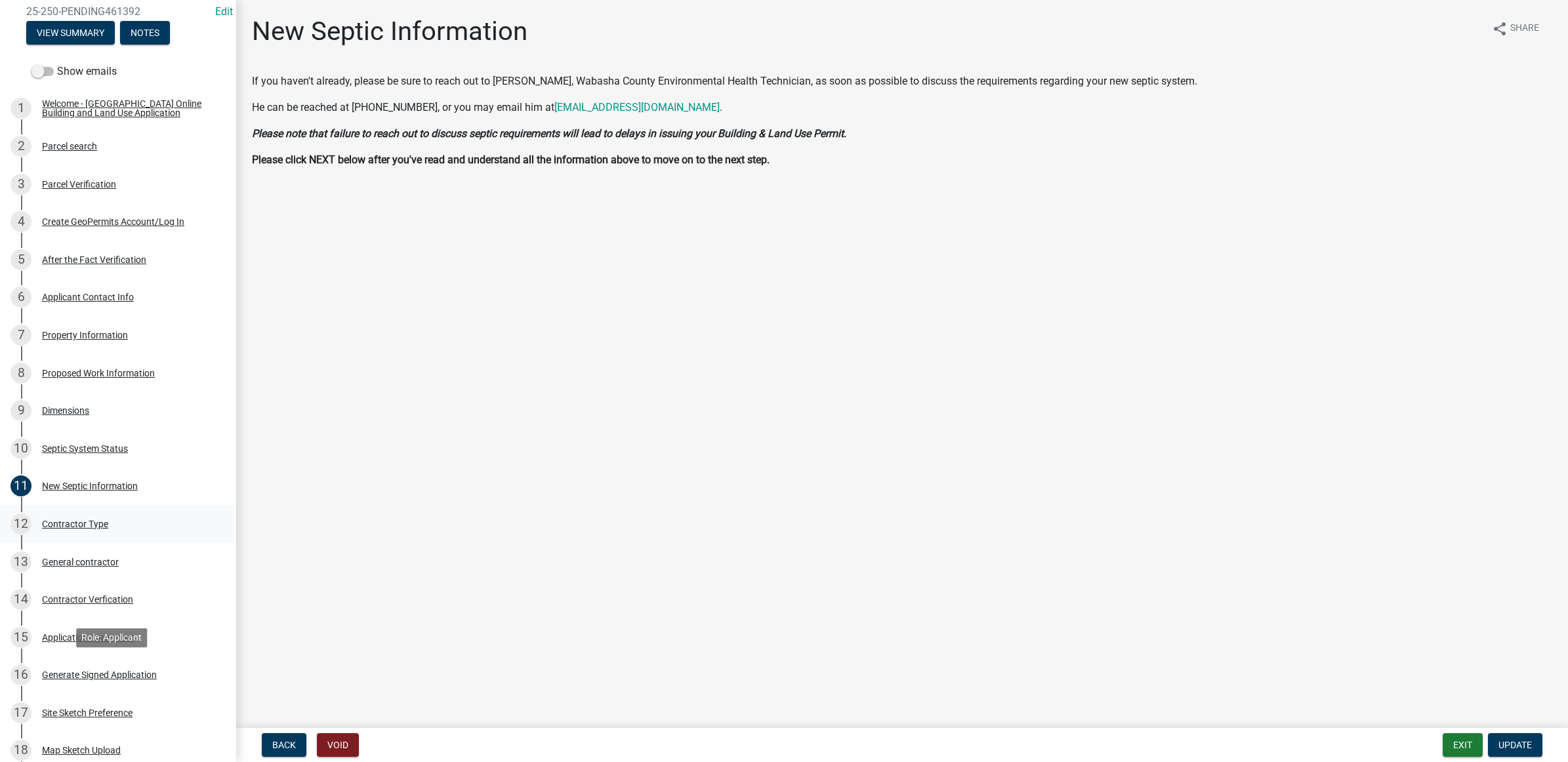
scroll to position [565, 0]
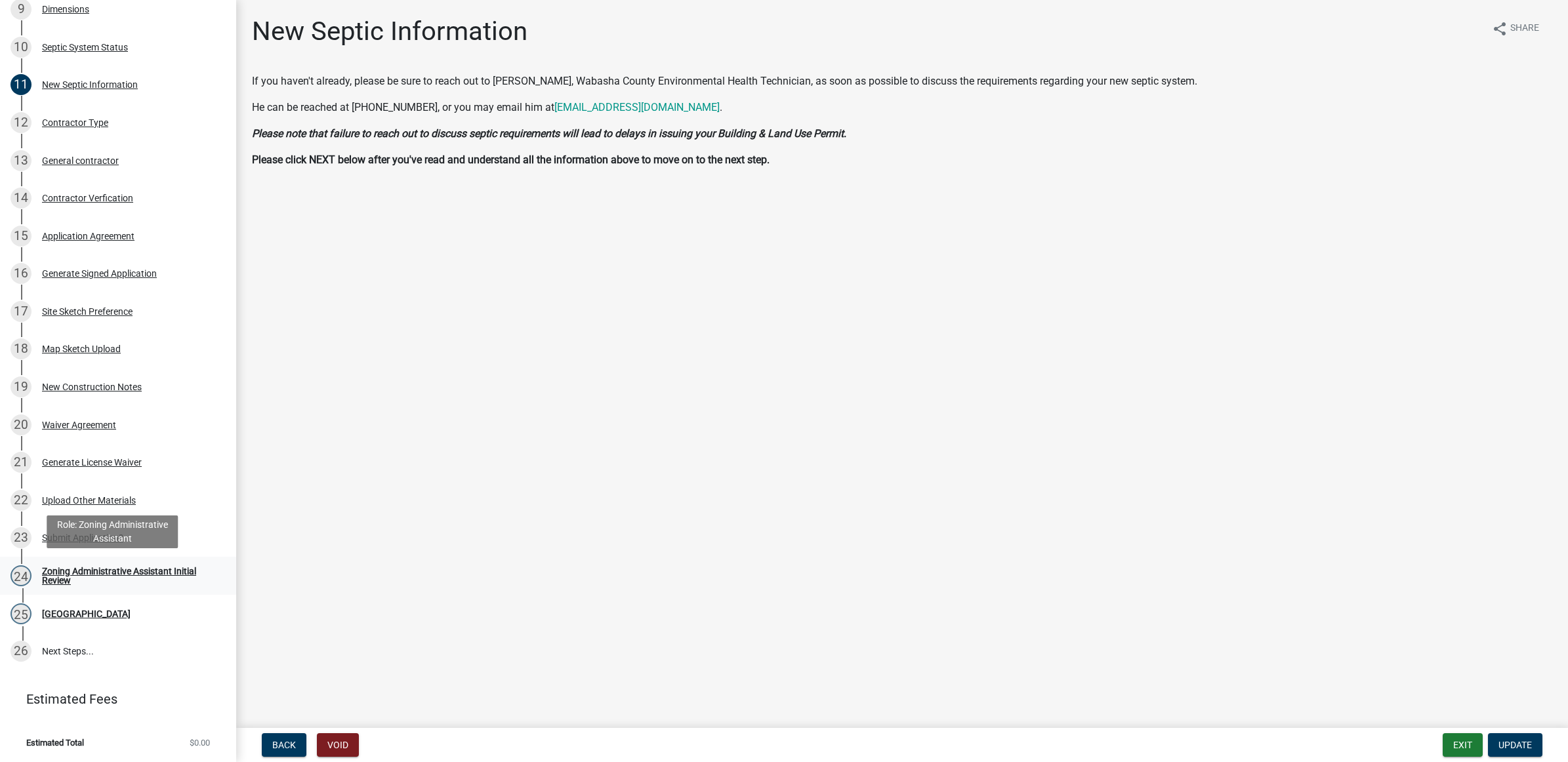
click at [62, 568] on div "Zoning Administrative Assistant Initial Review" at bounding box center [128, 575] width 173 height 18
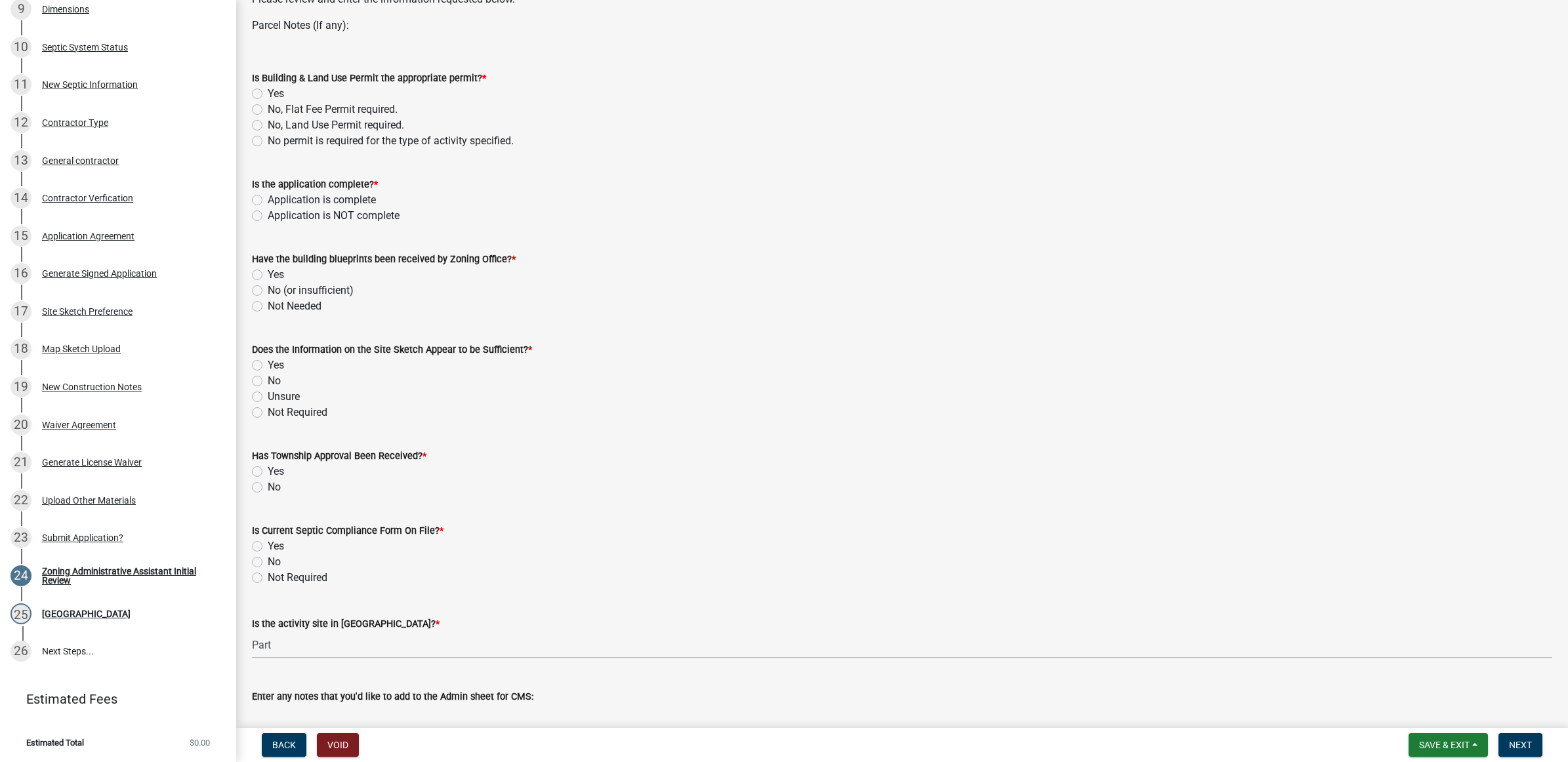
scroll to position [0, 0]
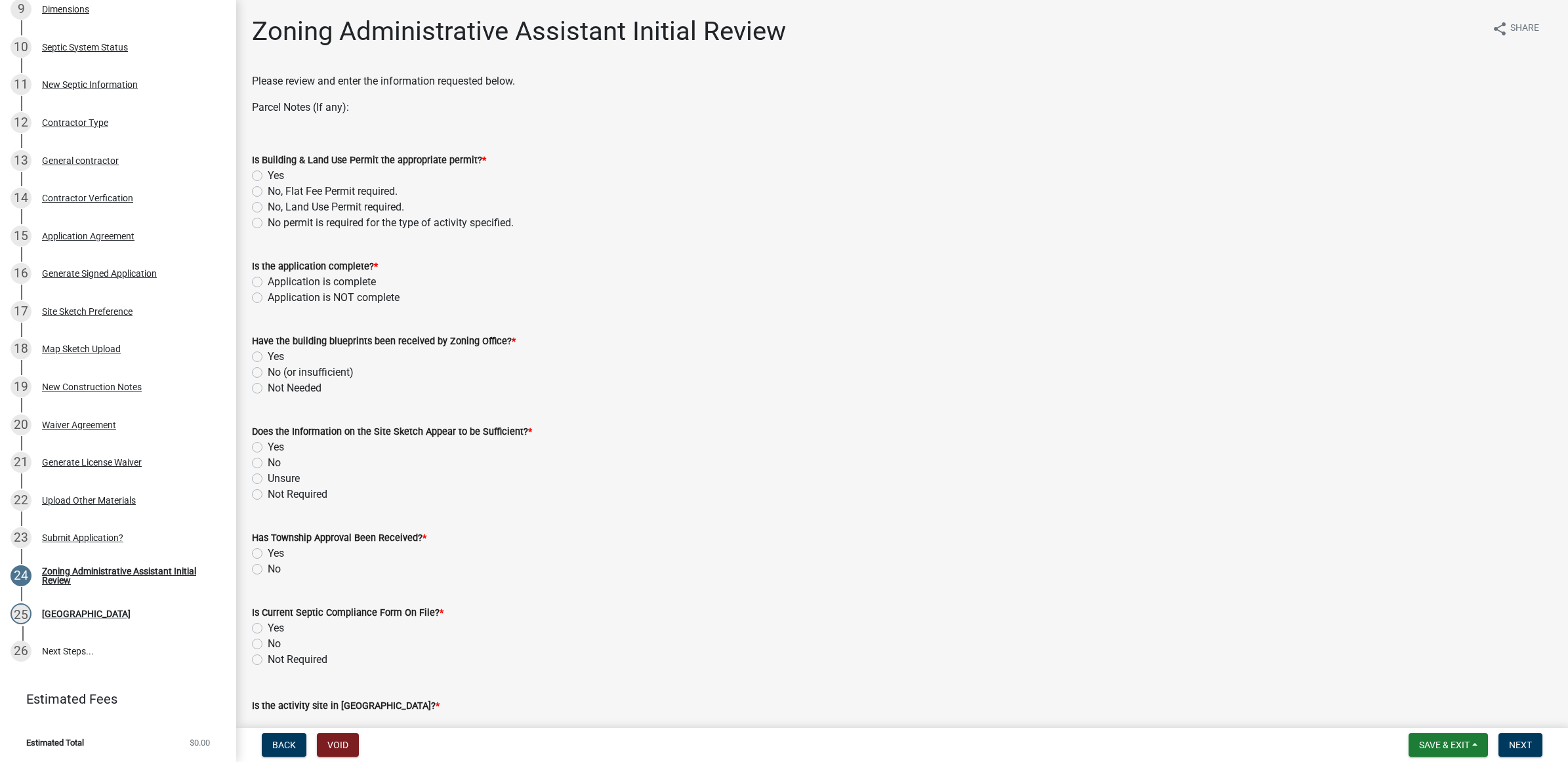
click at [276, 171] on label "Yes" at bounding box center [275, 176] width 17 height 16
click at [276, 171] on input "Yes" at bounding box center [272, 172] width 9 height 9
radio input "true"
click at [295, 296] on label "Application is NOT complete" at bounding box center [333, 298] width 131 height 16
click at [276, 296] on input "Application is NOT complete" at bounding box center [272, 294] width 9 height 9
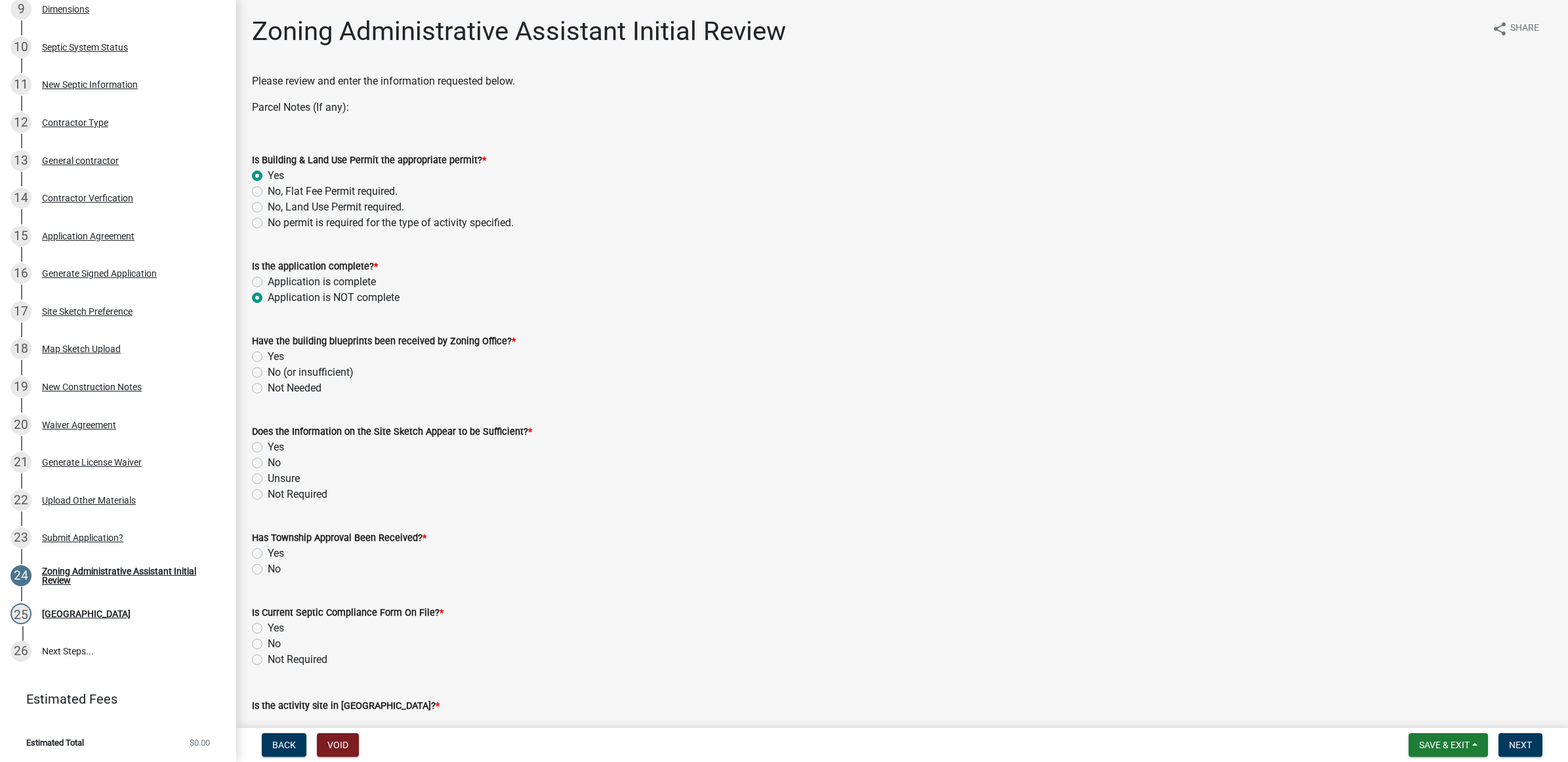
radio input "true"
click at [282, 359] on label "Yes" at bounding box center [275, 357] width 17 height 16
click at [276, 357] on input "Yes" at bounding box center [272, 353] width 9 height 9
radio input "true"
click at [271, 466] on label "No" at bounding box center [273, 463] width 13 height 16
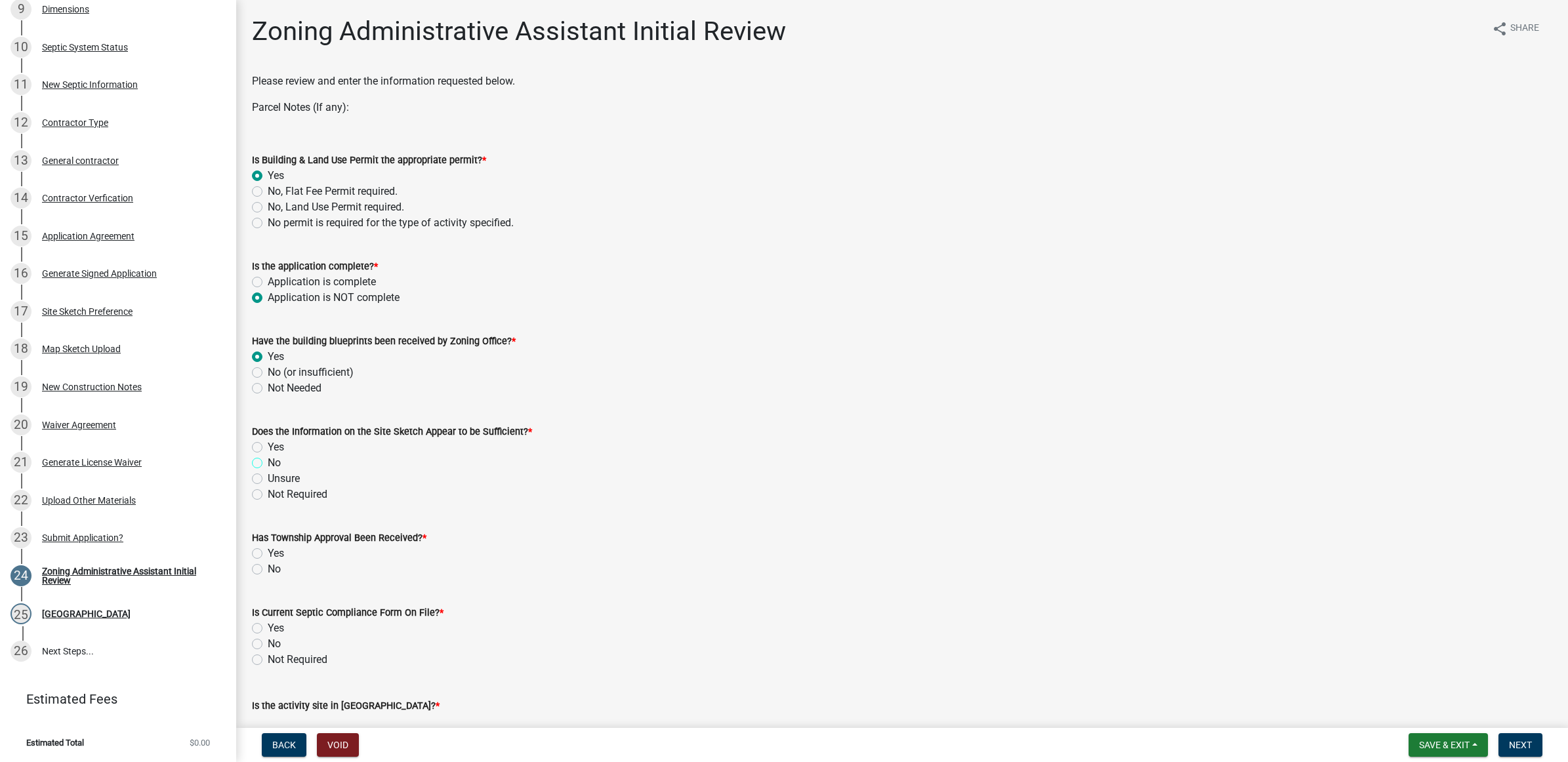
click at [271, 463] on input "No" at bounding box center [272, 459] width 9 height 9
radio input "true"
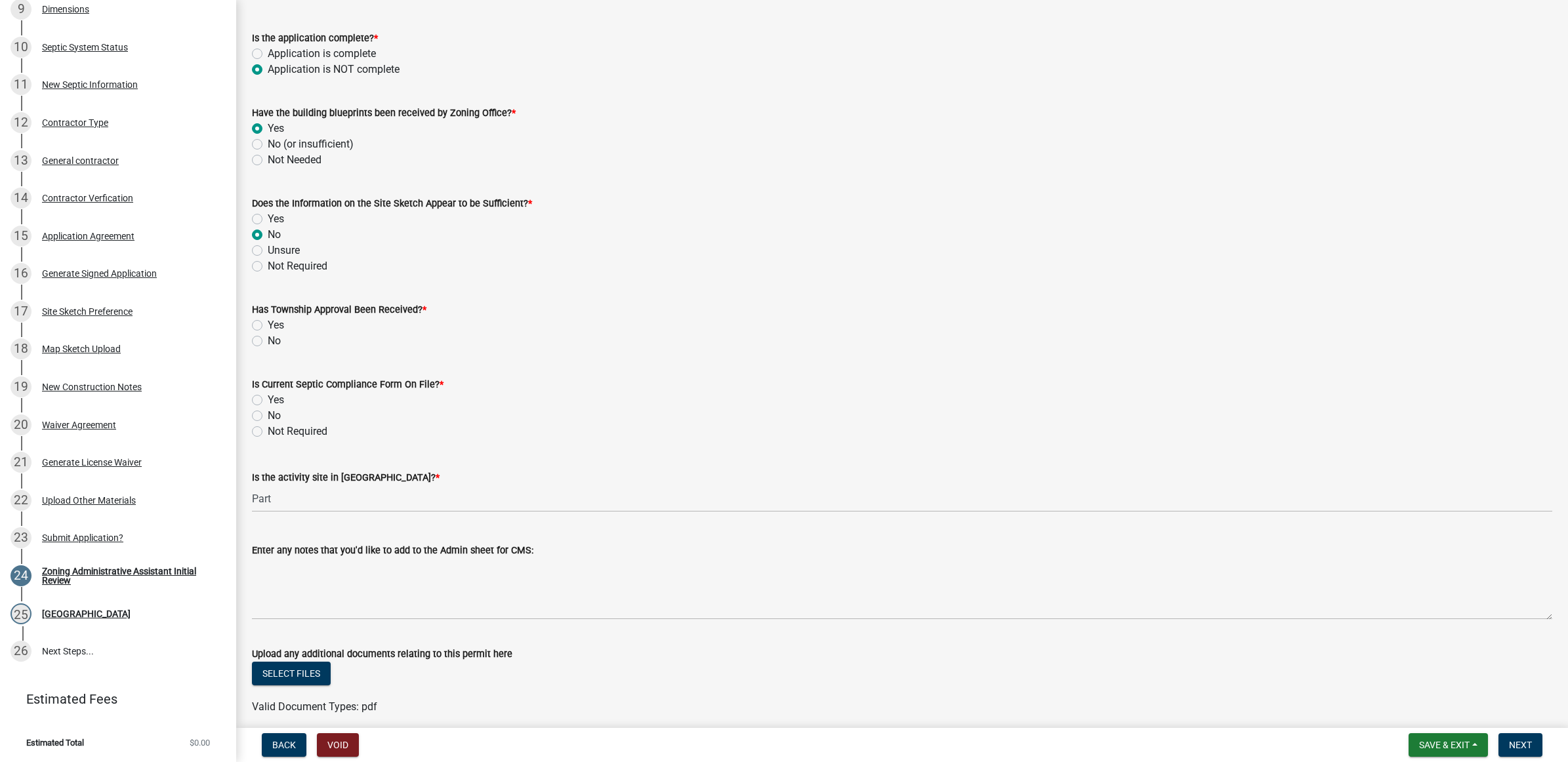
scroll to position [246, 0]
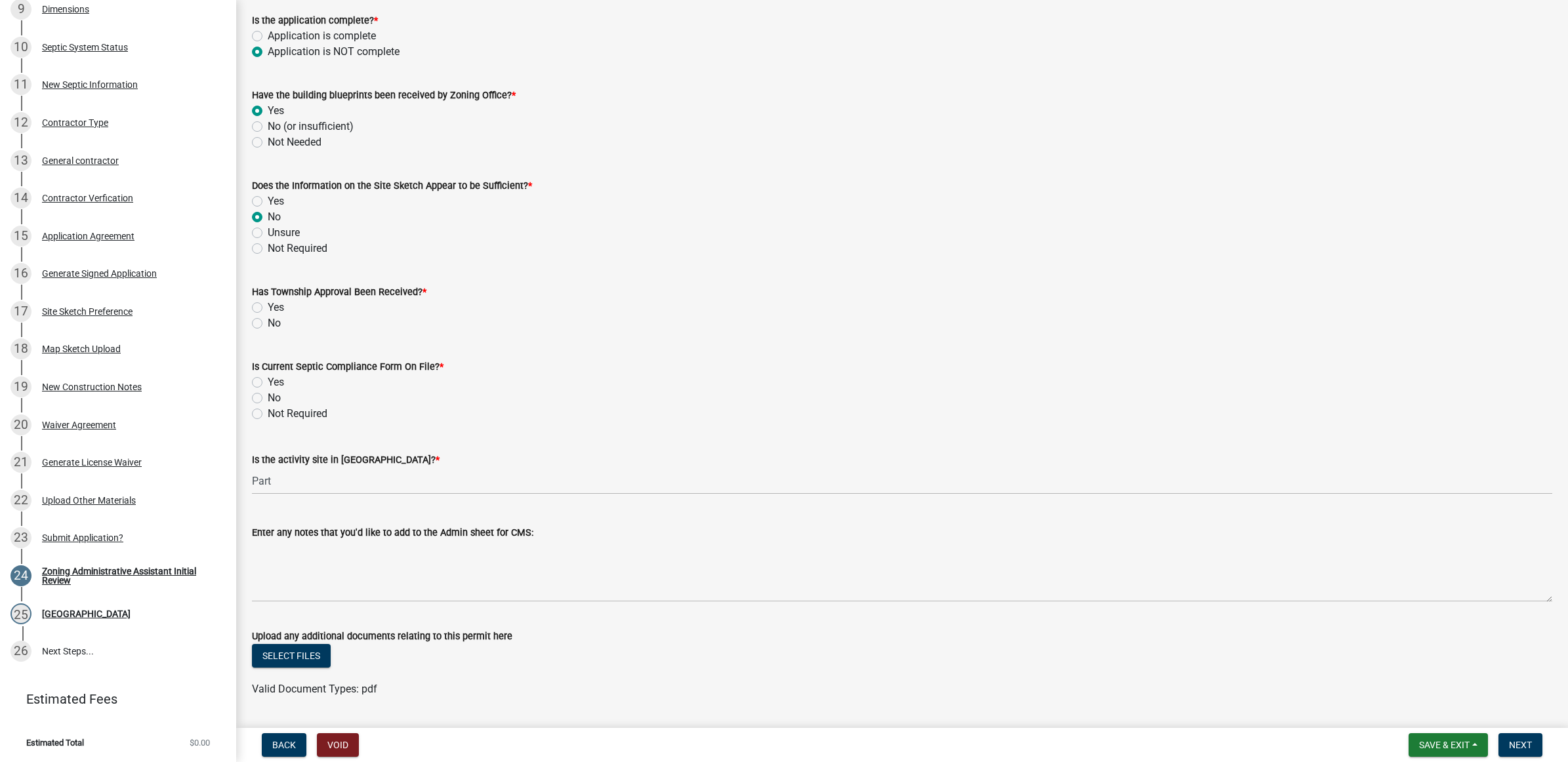
click at [268, 323] on label "No" at bounding box center [273, 323] width 13 height 16
click at [268, 323] on input "No" at bounding box center [272, 319] width 9 height 9
radio input "true"
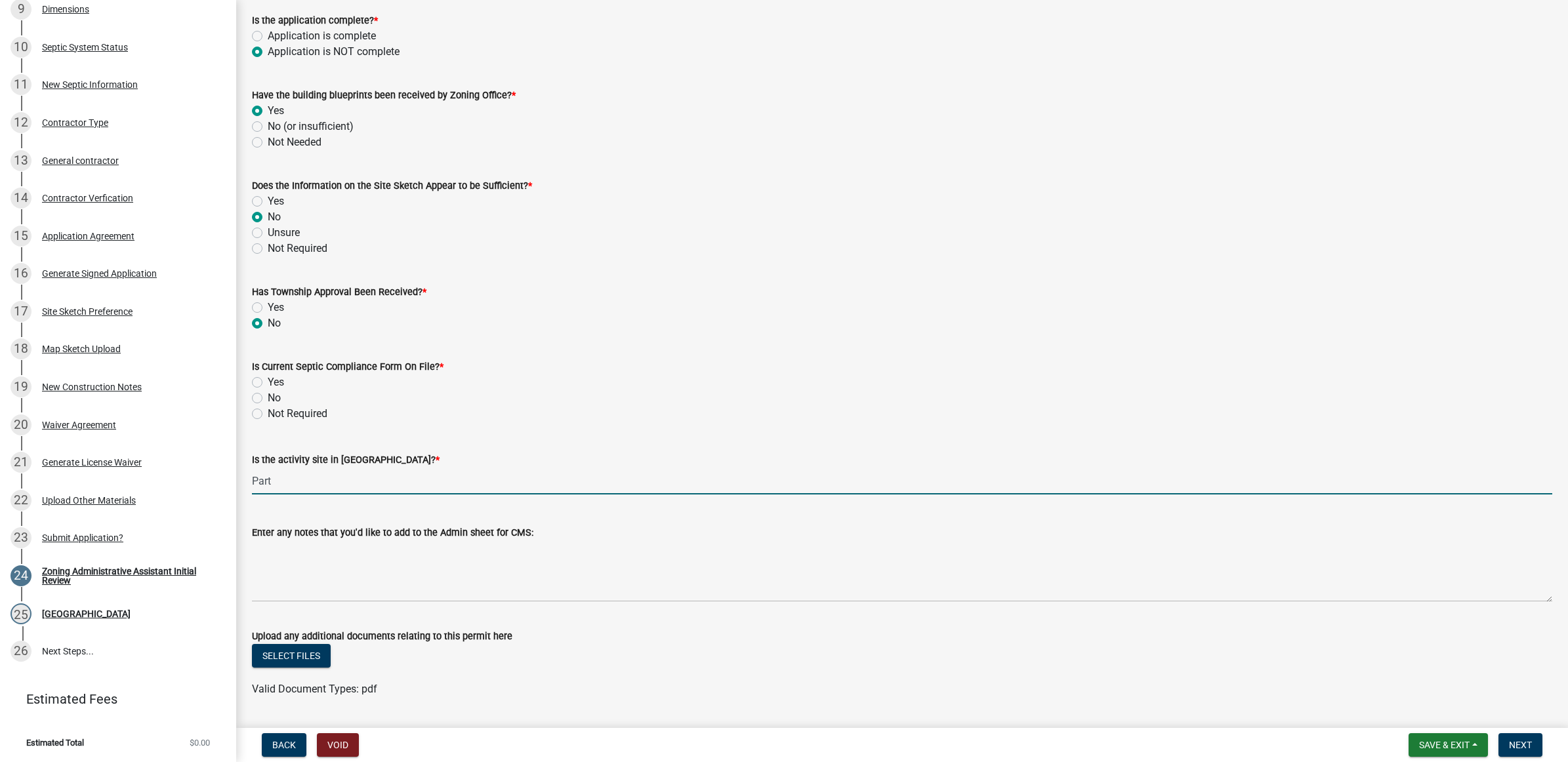
drag, startPoint x: 303, startPoint y: 480, endPoint x: 233, endPoint y: 479, distance: 70.0
click at [233, 479] on div "Building & Land Use Permit Application 25-250-PENDING461392 Edit View Summary N…" at bounding box center [784, 381] width 1568 height 762
type input "Yes"
click at [273, 385] on label "Yes" at bounding box center [275, 382] width 17 height 16
click at [273, 383] on input "Yes" at bounding box center [272, 379] width 9 height 9
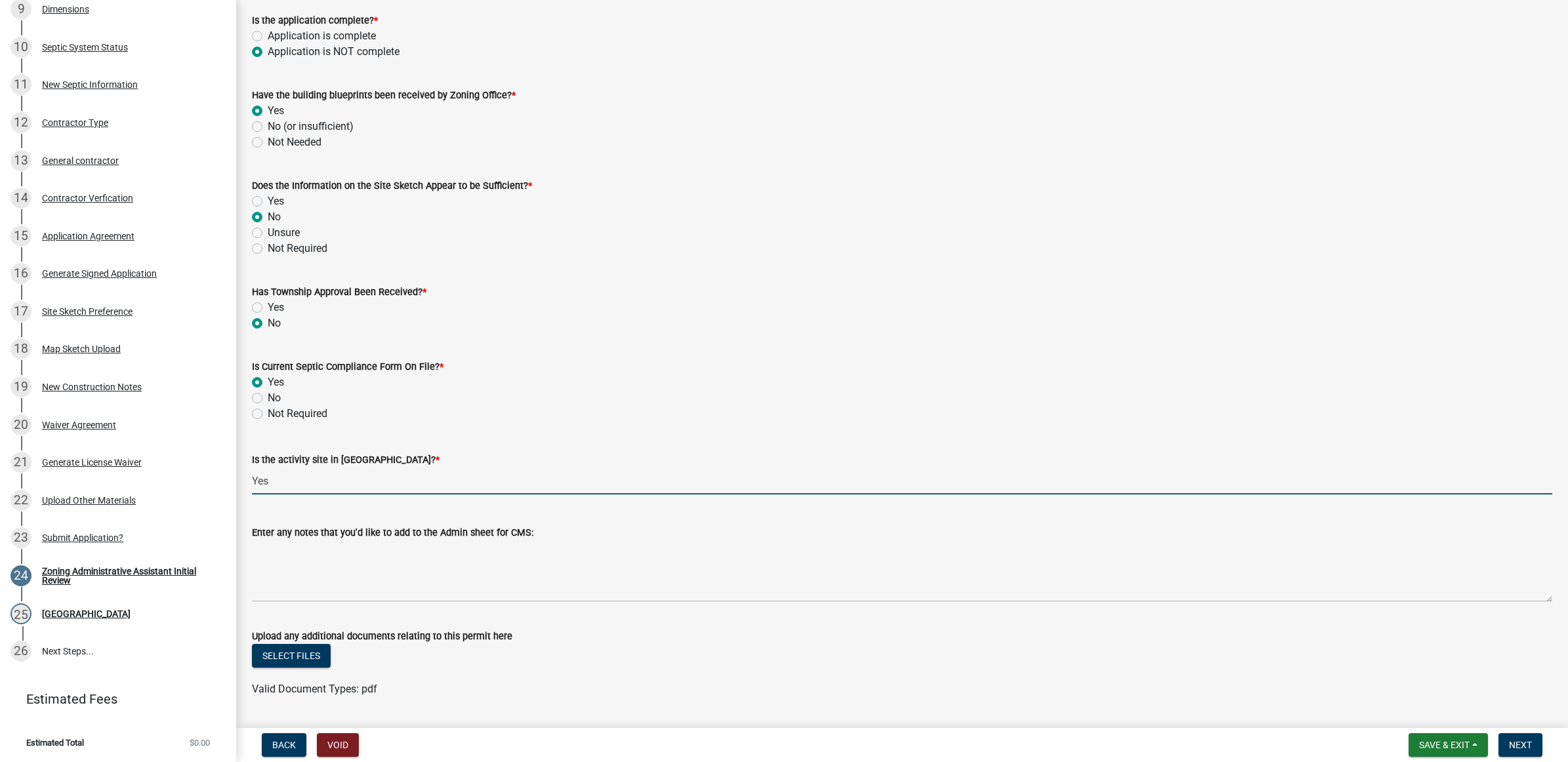
radio input "true"
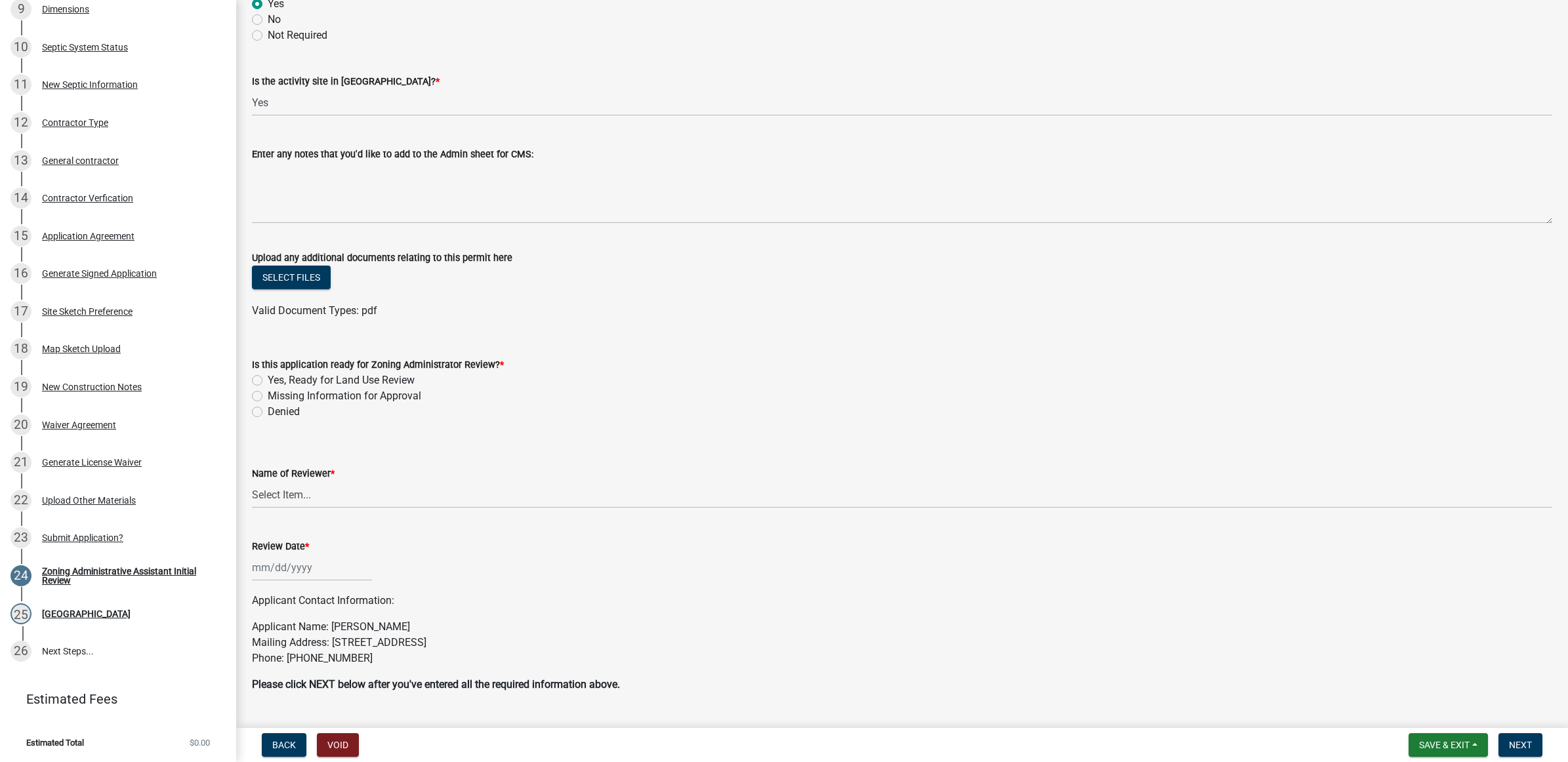
scroll to position [666, 0]
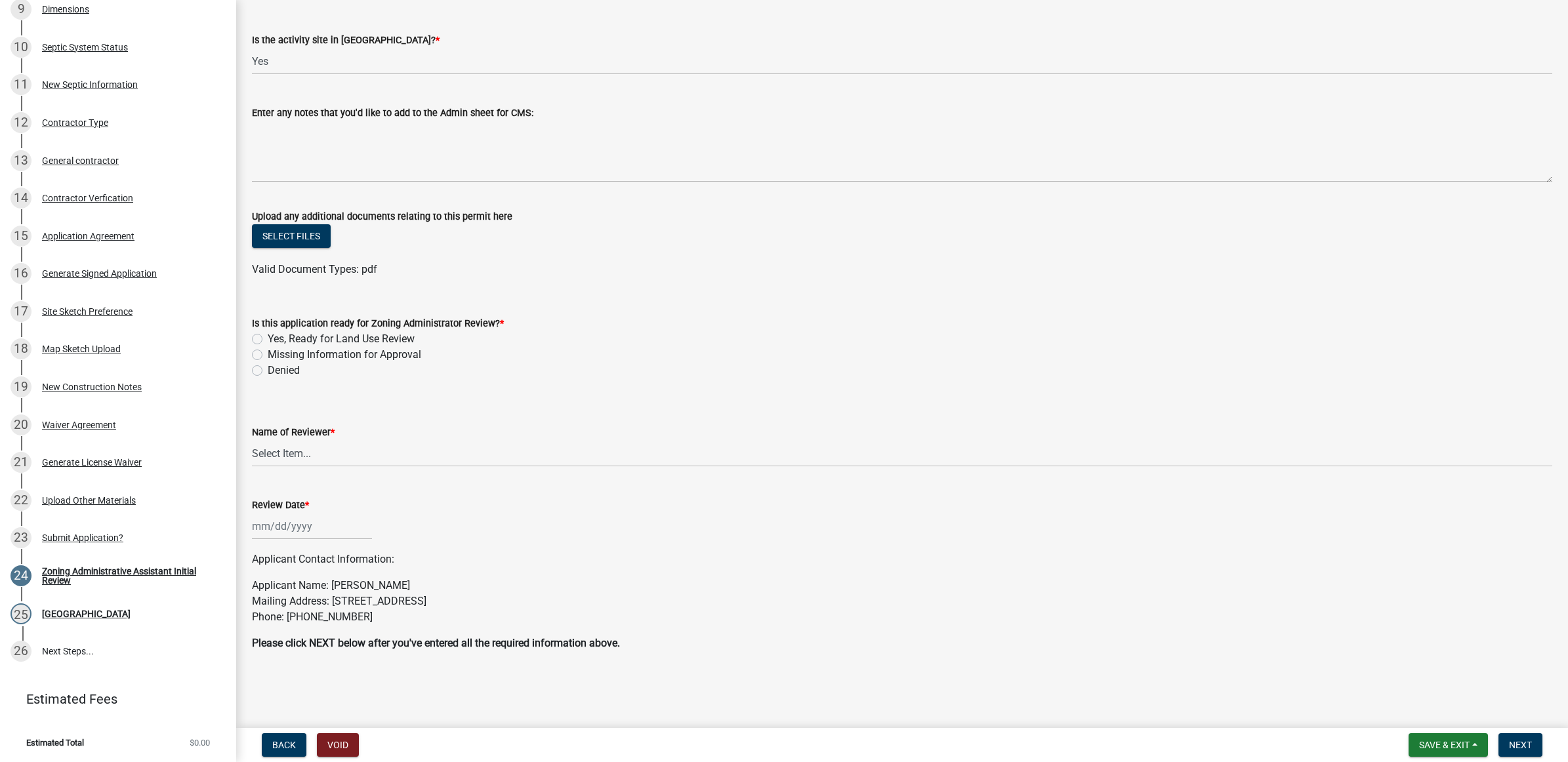
click at [299, 369] on label "Denied" at bounding box center [283, 371] width 32 height 16
click at [276, 369] on input "Denied" at bounding box center [272, 367] width 9 height 9
radio input "true"
click at [313, 462] on select "Select Item... [PERSON_NAME] [PERSON_NAME] [PERSON_NAME]" at bounding box center [902, 454] width 1300 height 27
click at [252, 440] on select "Select Item... [PERSON_NAME] [PERSON_NAME] [PERSON_NAME]" at bounding box center [902, 454] width 1300 height 27
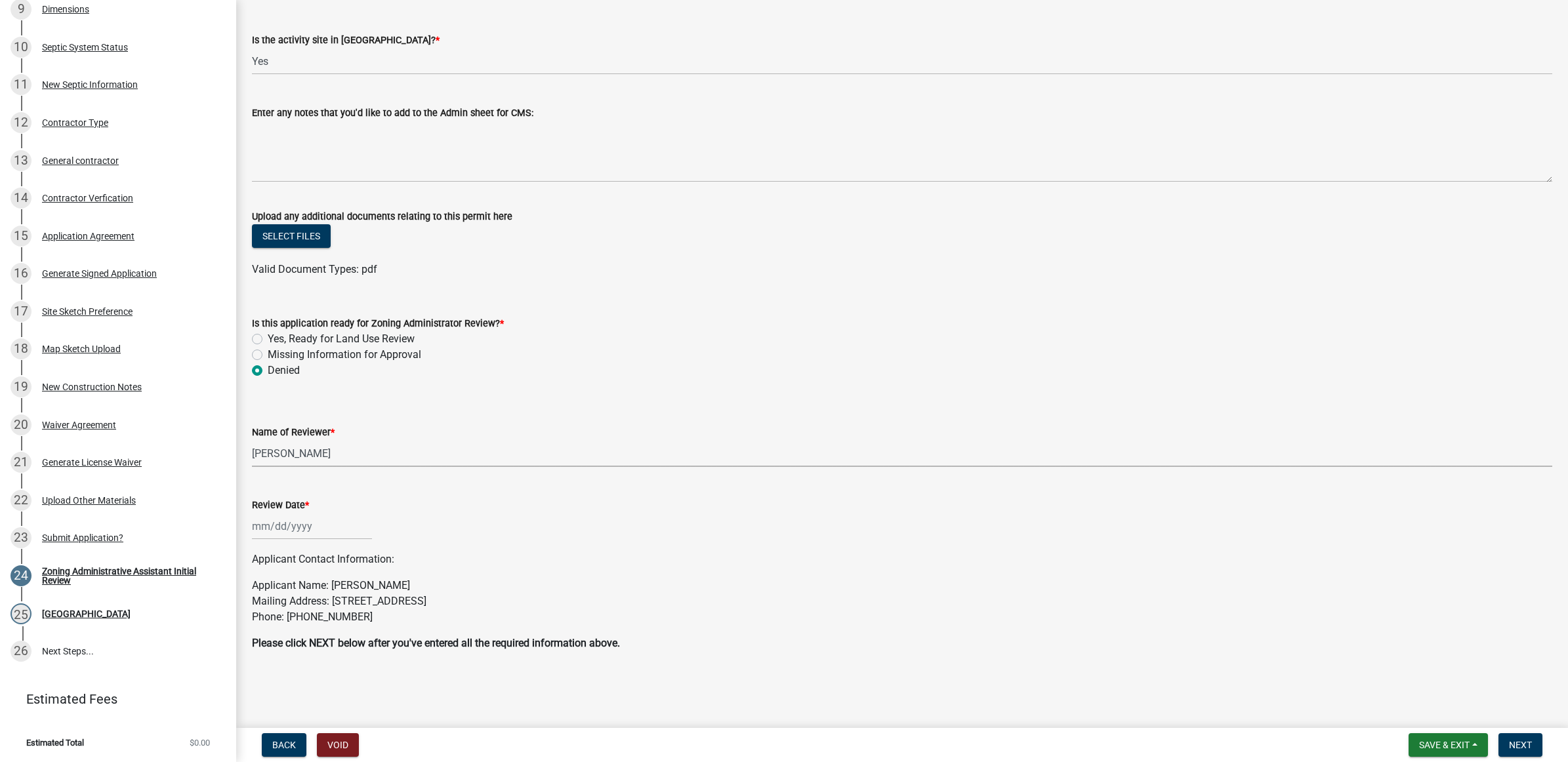
select select "754176e7-ccfa-4984-b3bb-101ad8d8d74d"
click at [310, 527] on div at bounding box center [311, 526] width 120 height 27
select select "8"
select select "2025"
click at [254, 636] on div "11" at bounding box center [265, 638] width 21 height 21
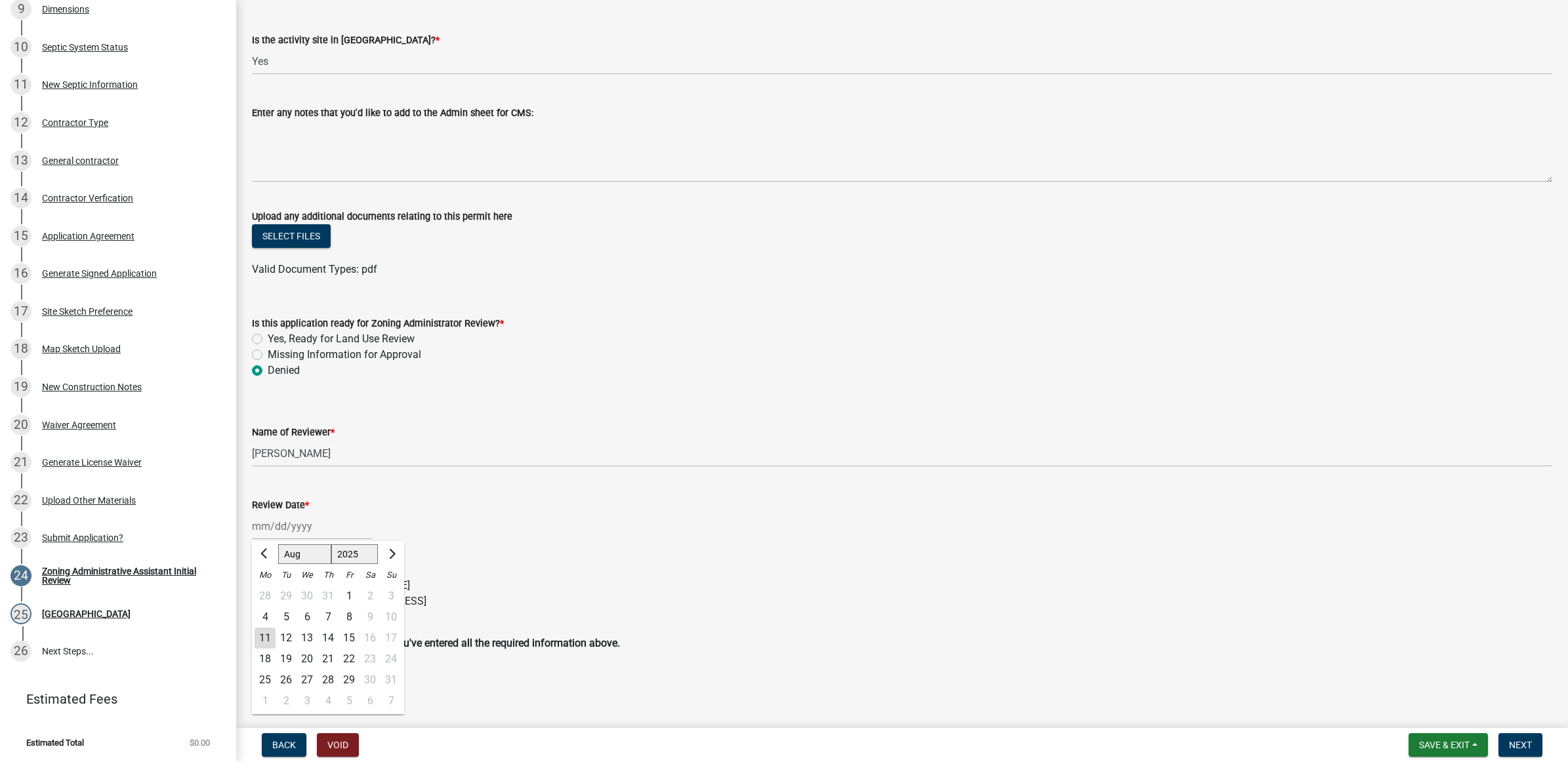
type input "[DATE]"
click at [1523, 740] on span "Next" at bounding box center [1520, 744] width 23 height 11
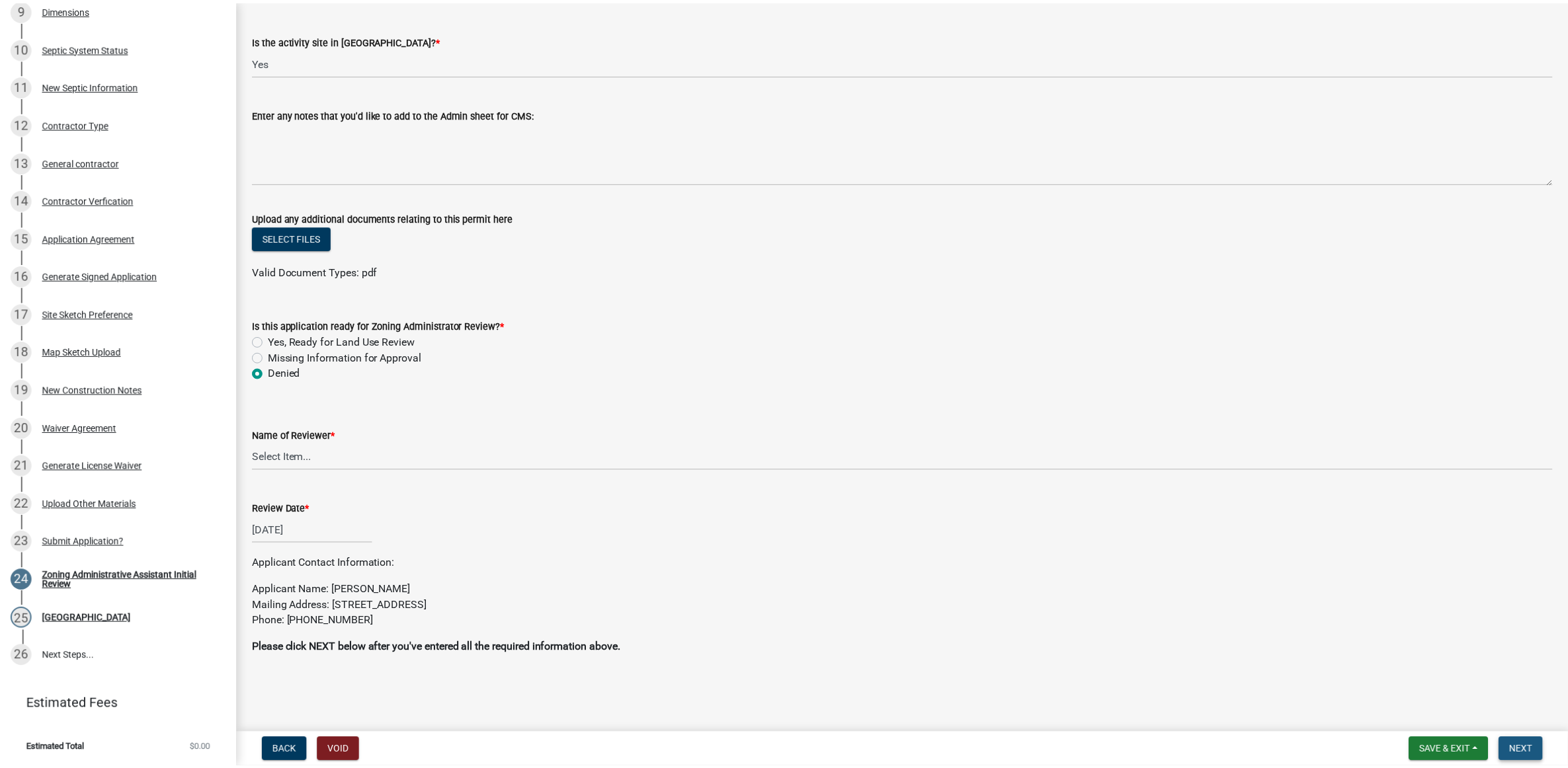
scroll to position [0, 0]
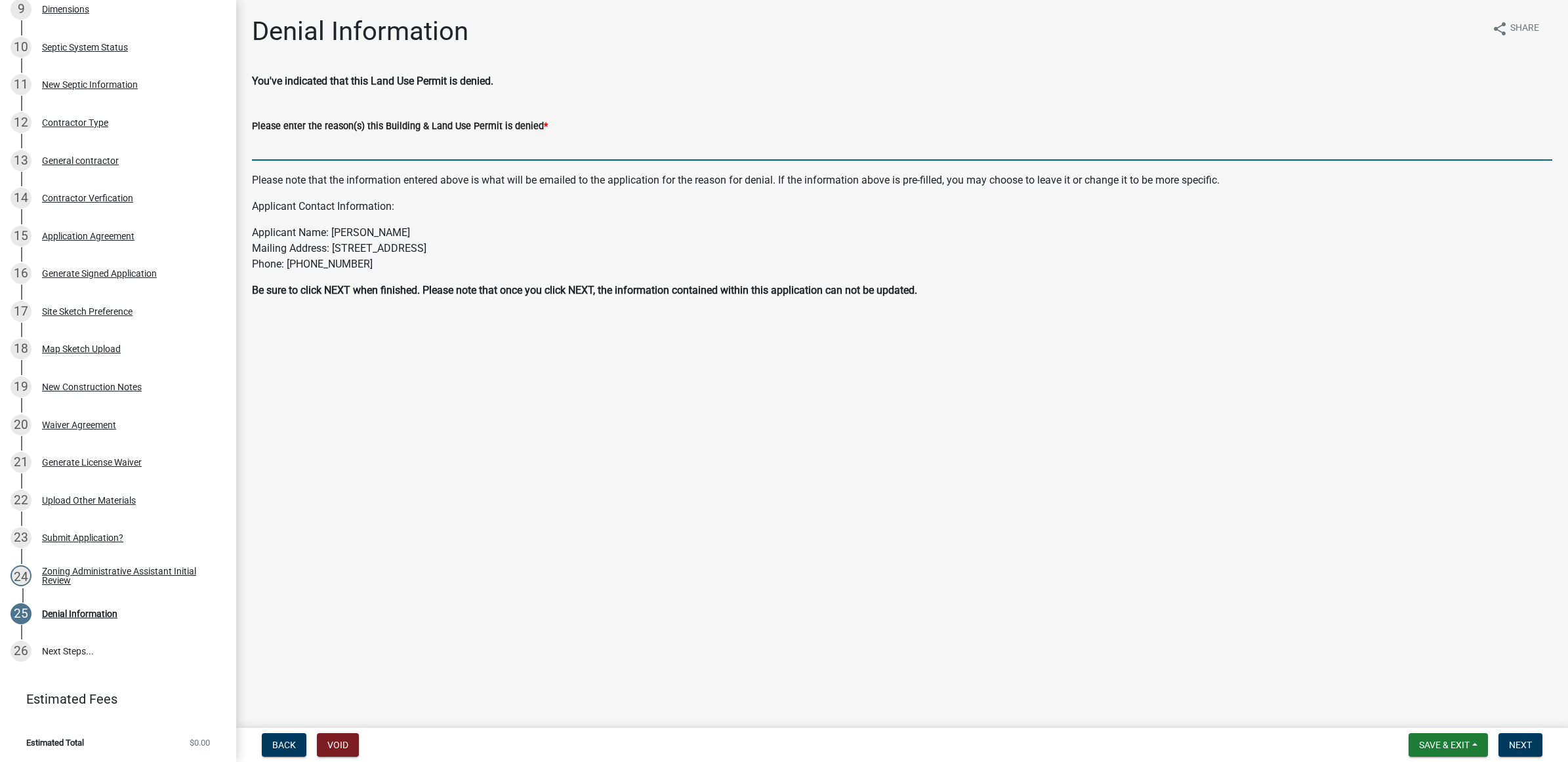
click at [369, 152] on input "Please enter the reason(s) this Building & Land Use Permit is denied *" at bounding box center [902, 147] width 1300 height 27
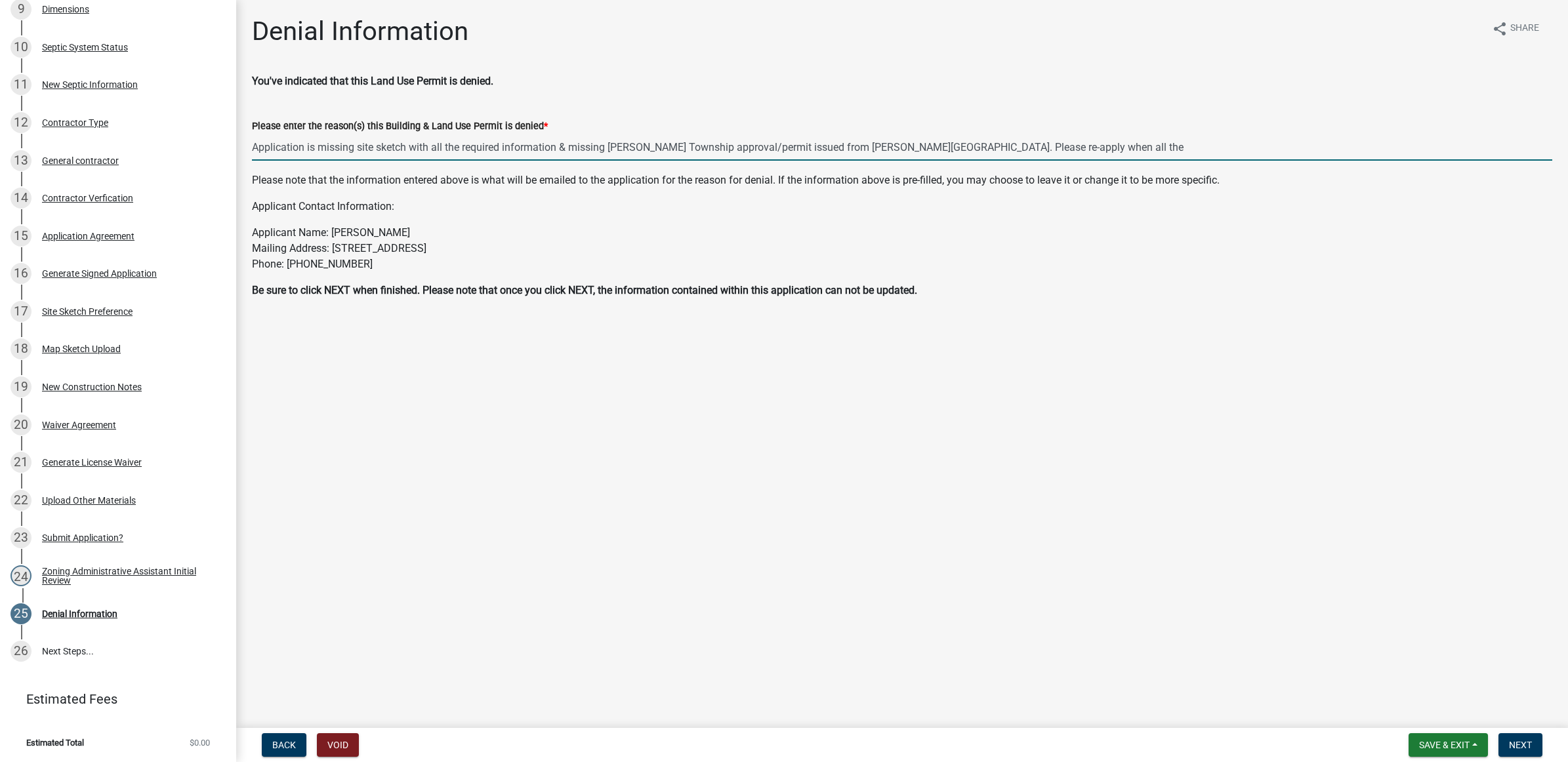
click at [322, 148] on input "Application is missing site sketch with all the required information & missing …" at bounding box center [902, 147] width 1300 height 27
drag, startPoint x: 671, startPoint y: 149, endPoint x: 630, endPoint y: 151, distance: 41.0
click at [630, 151] on input "Application is incomplete: missing site sketch with all the required informatio…" at bounding box center [902, 147] width 1300 height 27
click at [1130, 142] on input "Application is incomplete: missing site sketch with all the required informatio…" at bounding box center [902, 147] width 1300 height 27
drag, startPoint x: 666, startPoint y: 146, endPoint x: 632, endPoint y: 151, distance: 34.4
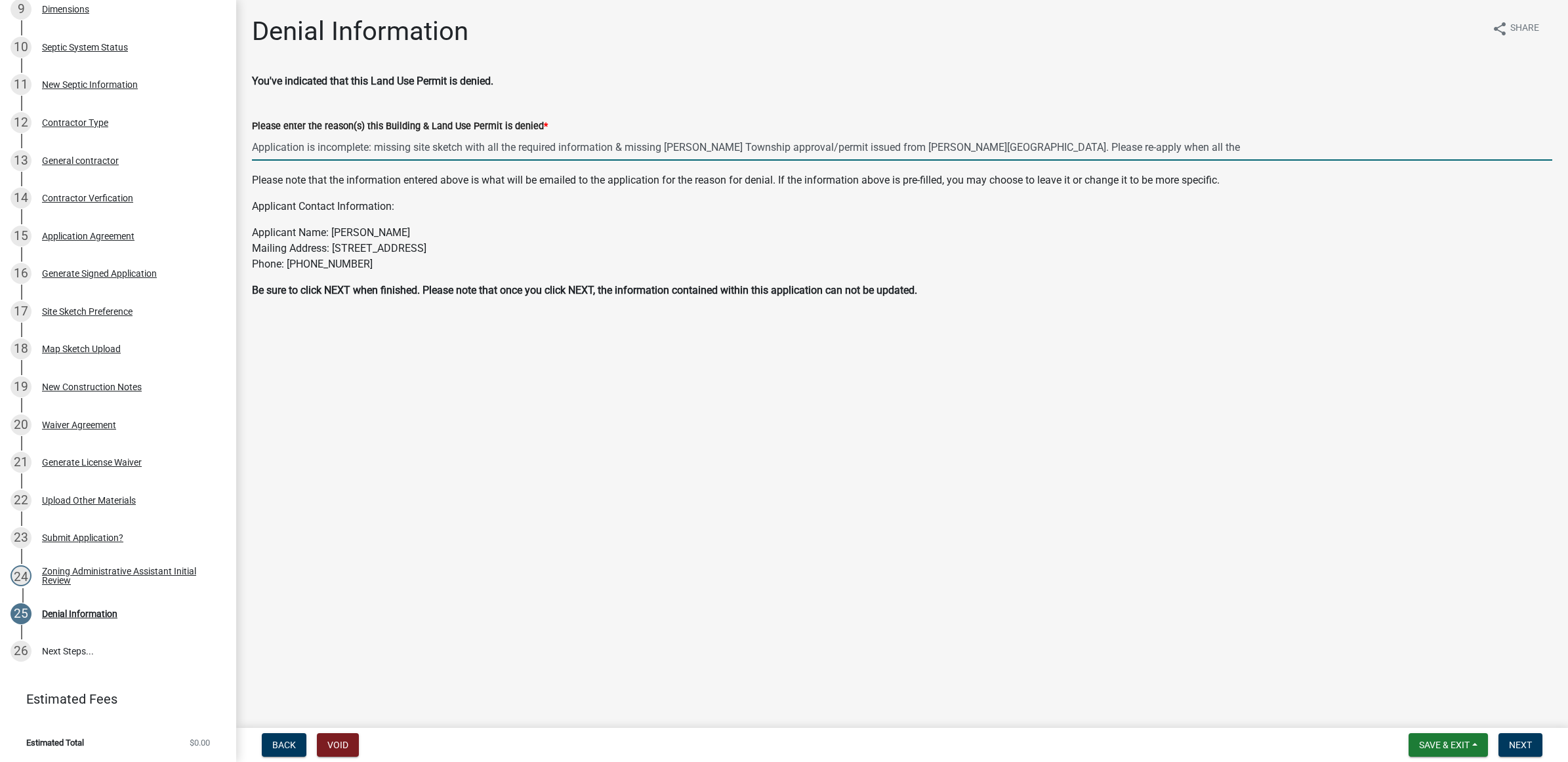
click at [632, 151] on input "Application is incomplete: missing site sketch with all the required informatio…" at bounding box center [902, 147] width 1300 height 27
click at [1099, 152] on input "Application is incomplete: missing site sketch with all the required informatio…" at bounding box center [902, 147] width 1300 height 27
type input "Application is incomplete: missing site sketch with all the required informatio…"
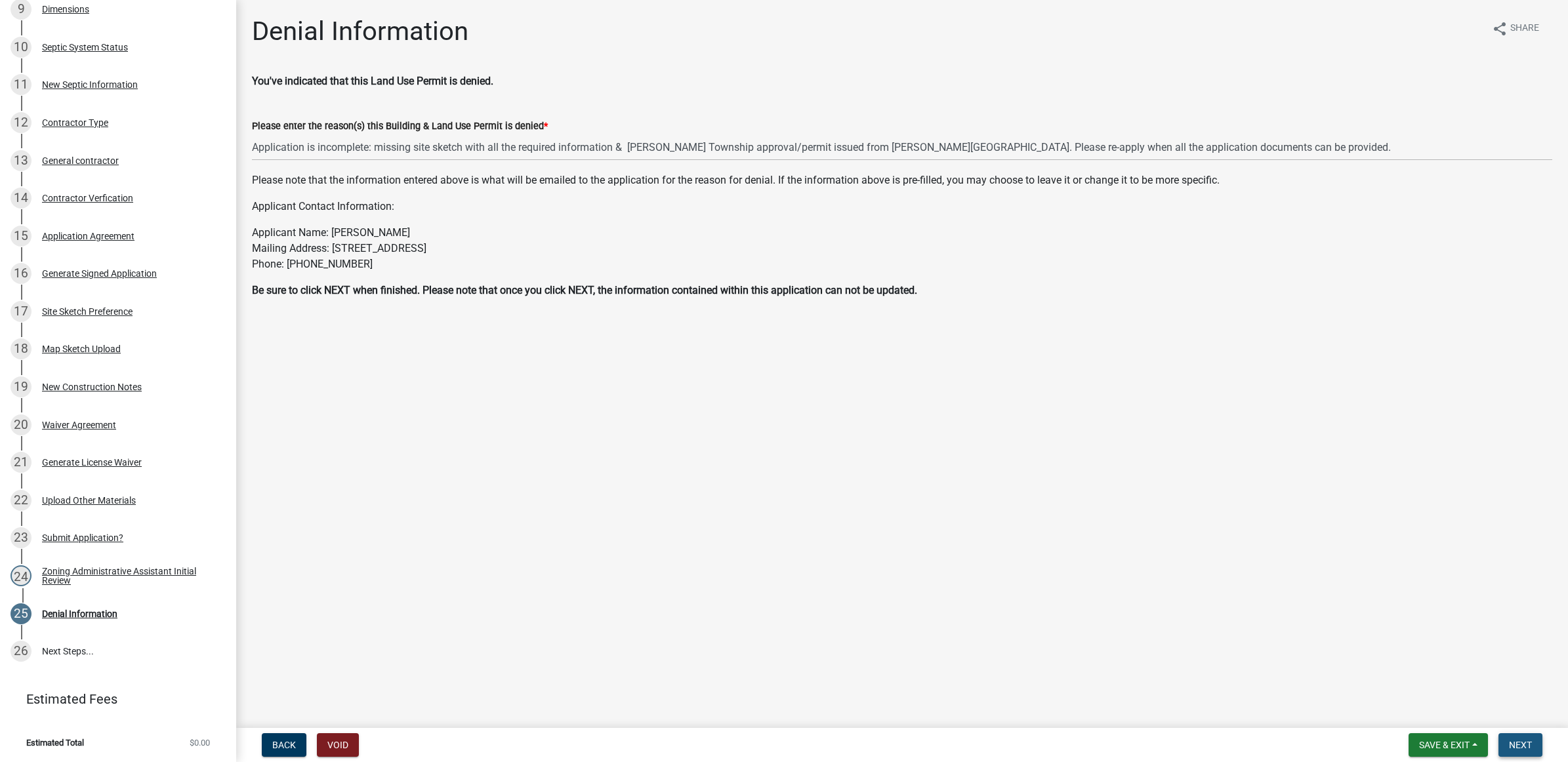
click at [1526, 736] on button "Next" at bounding box center [1519, 744] width 44 height 23
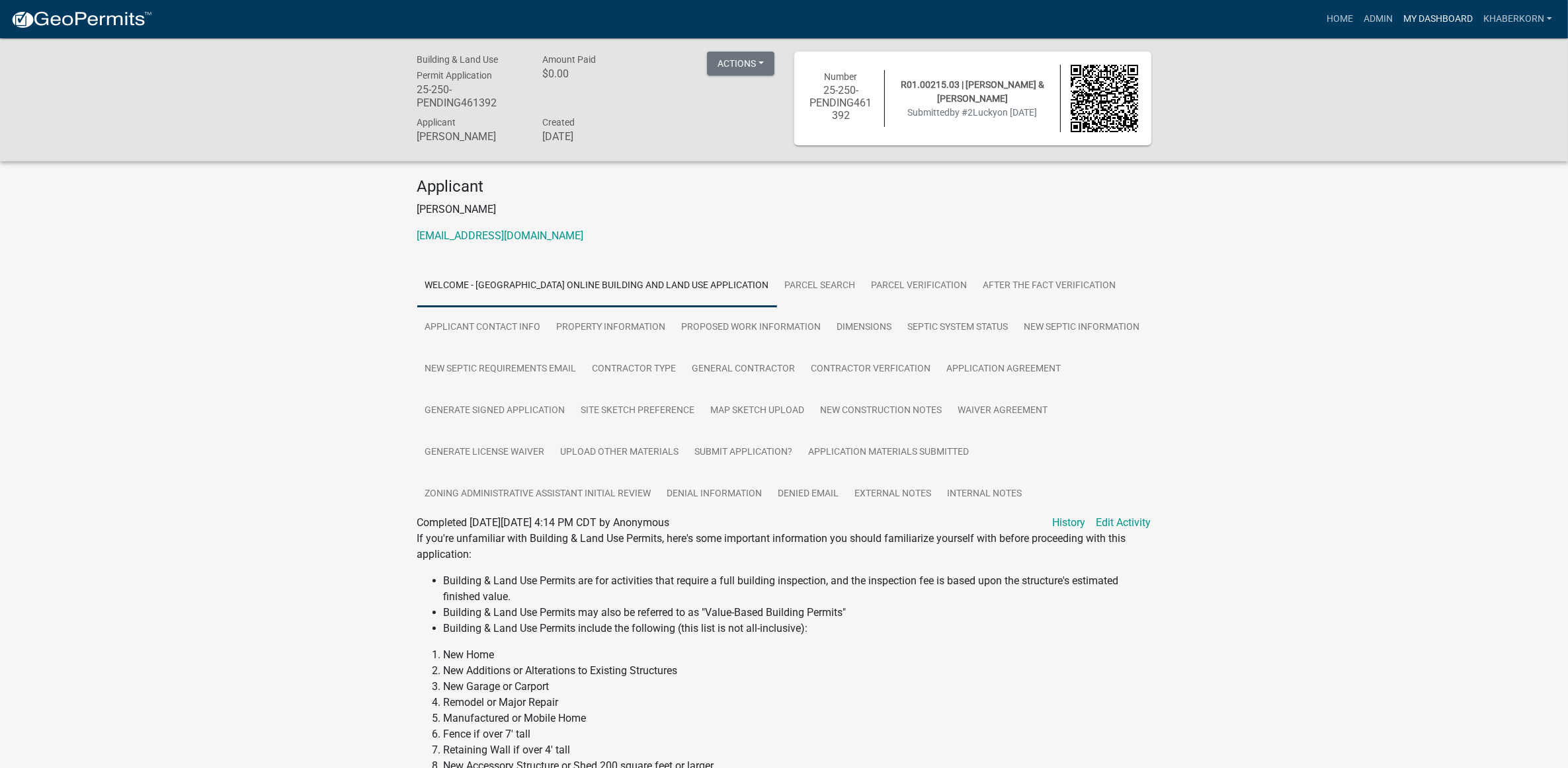
click at [1425, 18] on link "My Dashboard" at bounding box center [1438, 20] width 80 height 26
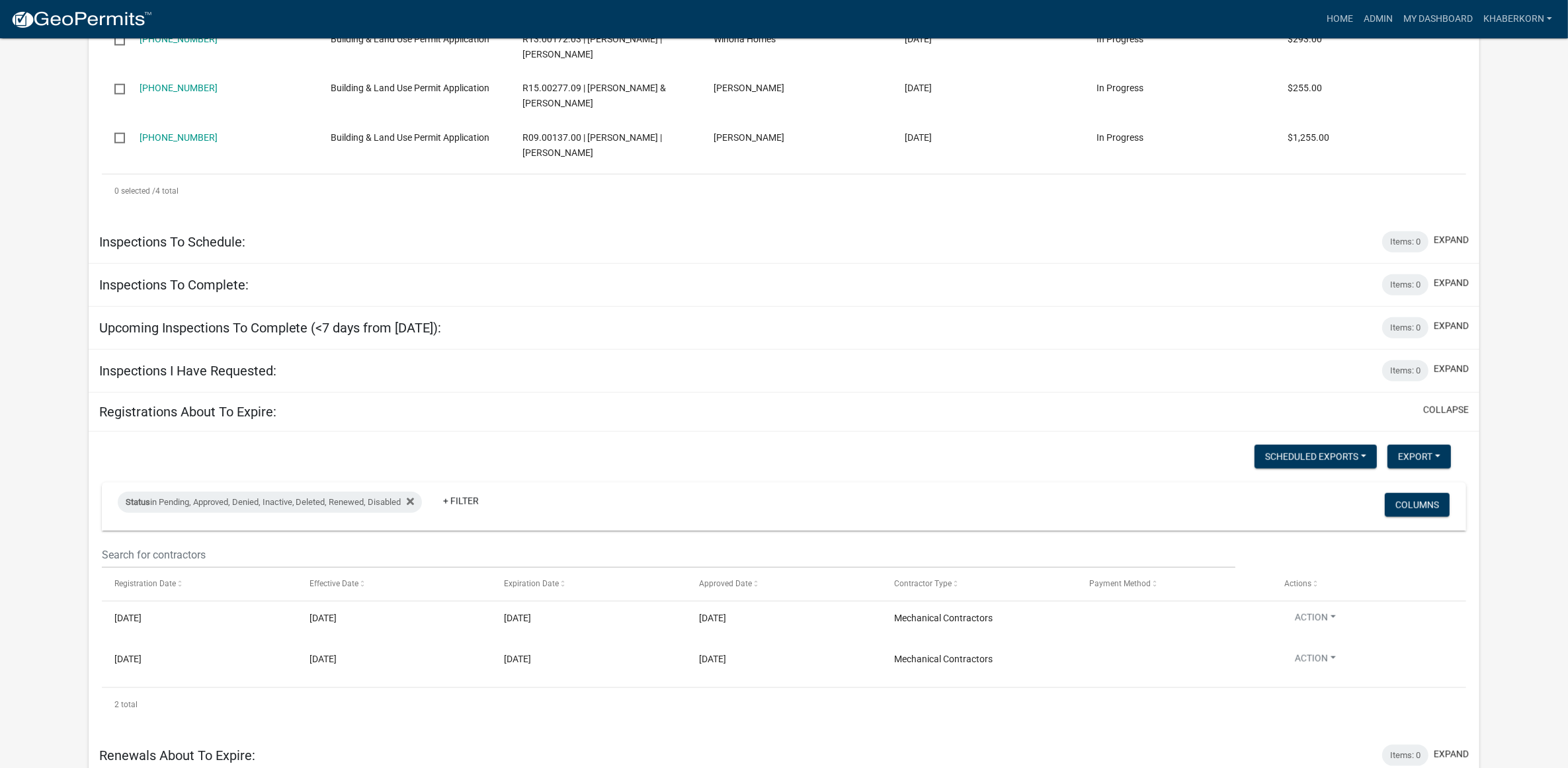
scroll to position [1746, 0]
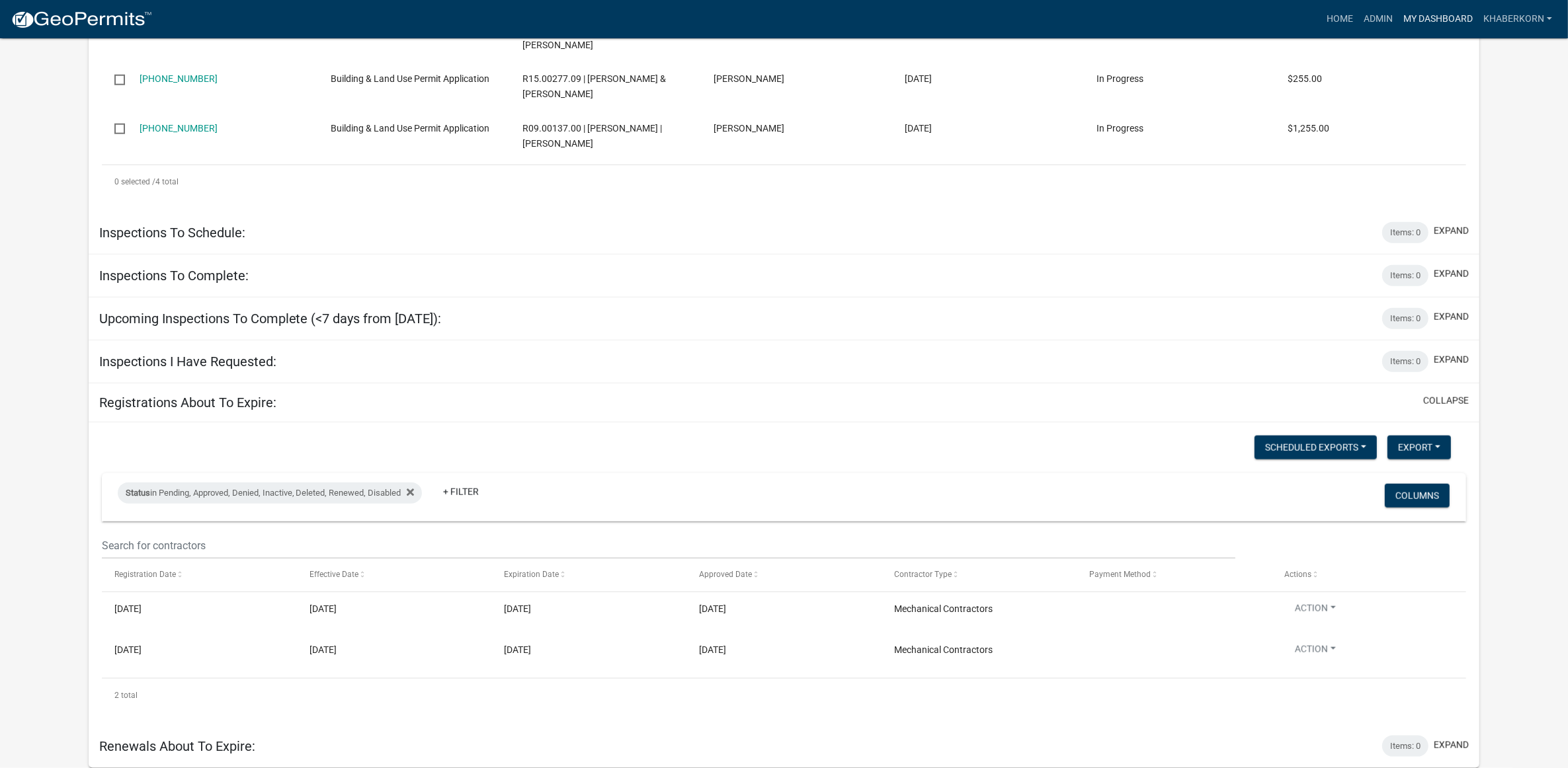
click at [1452, 12] on link "My Dashboard" at bounding box center [1438, 20] width 80 height 26
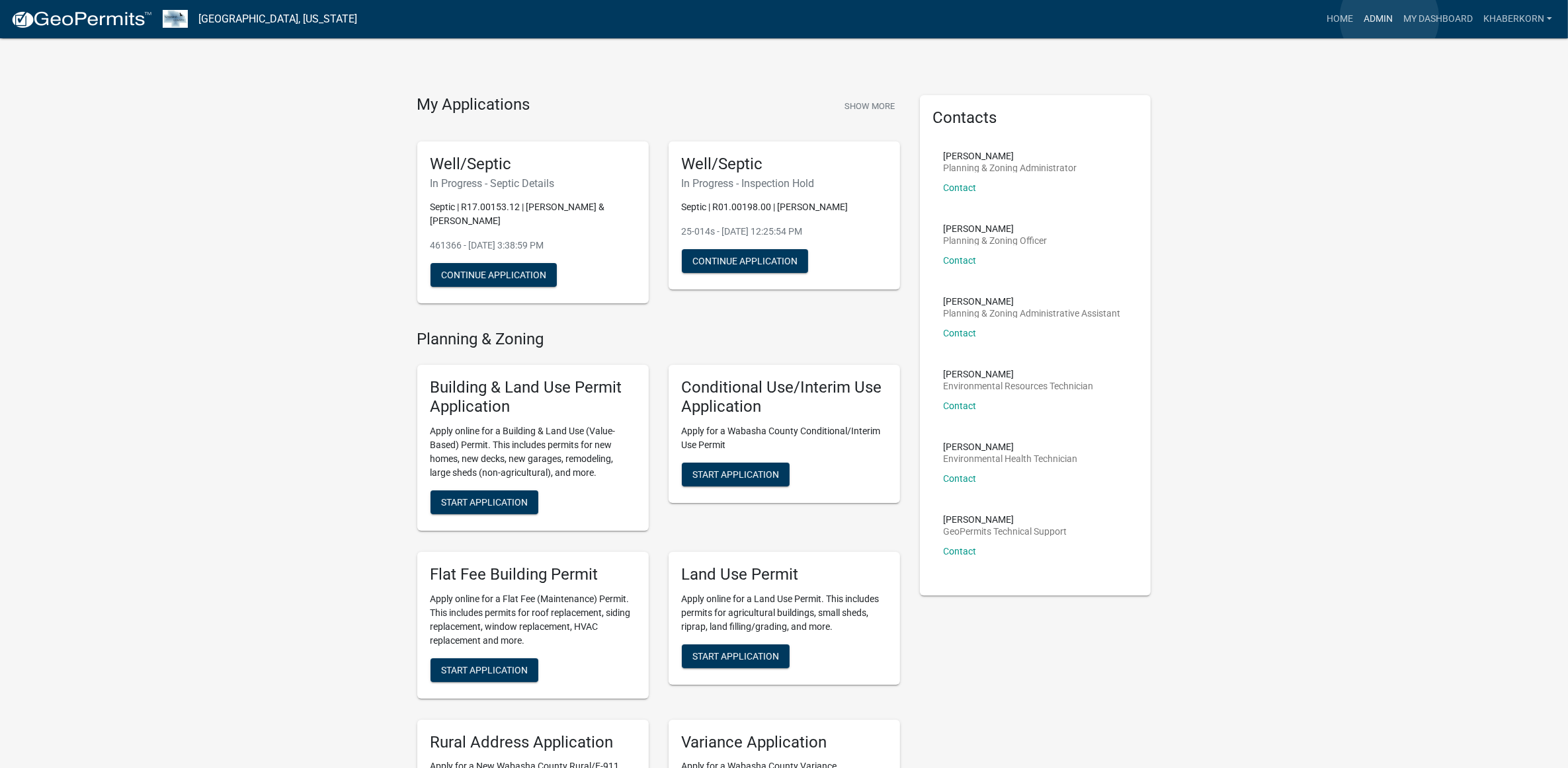
click at [1389, 19] on link "Admin" at bounding box center [1378, 20] width 39 height 26
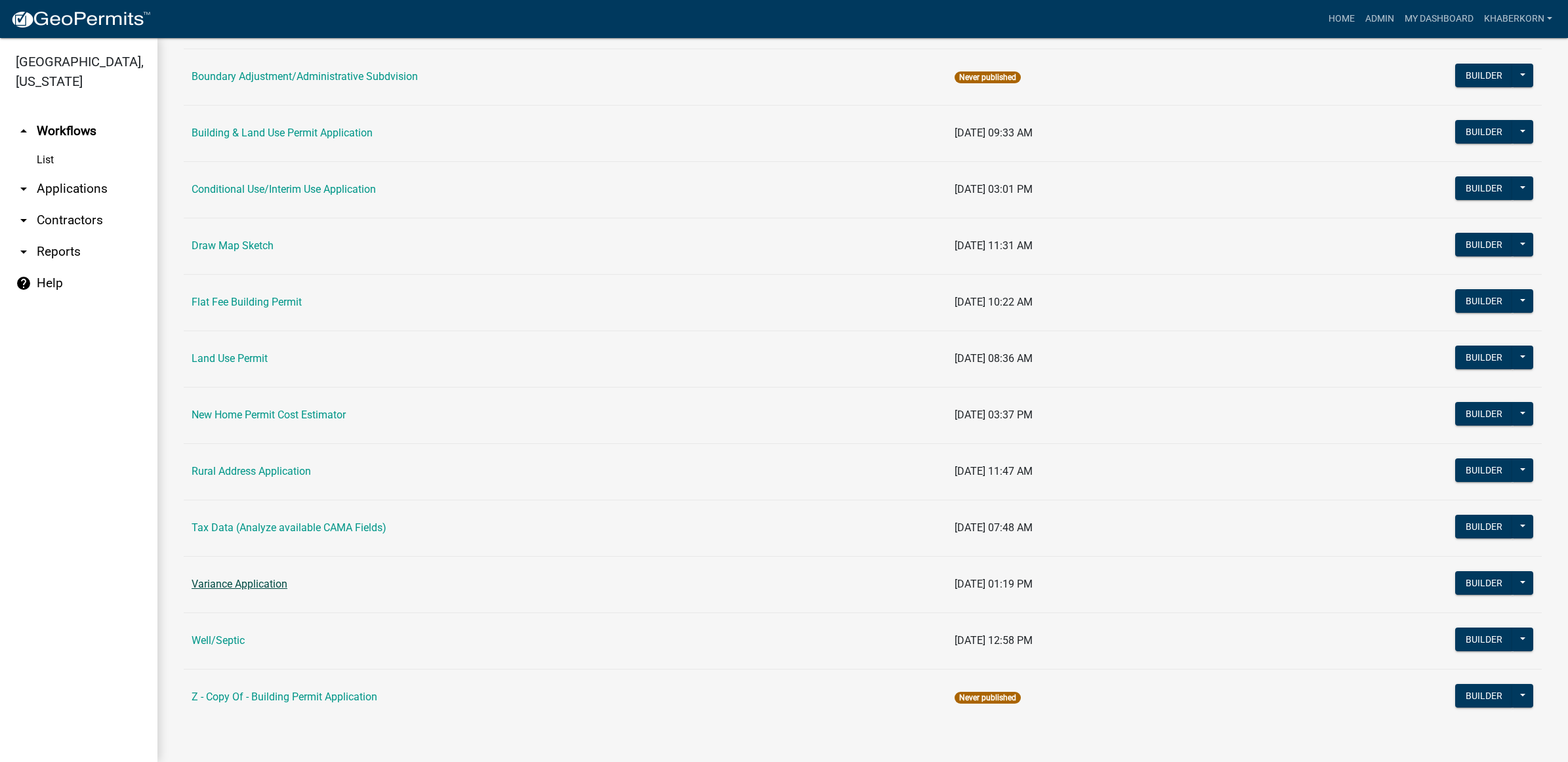
scroll to position [179, 0]
click at [222, 639] on link "Well/Septic" at bounding box center [218, 640] width 54 height 13
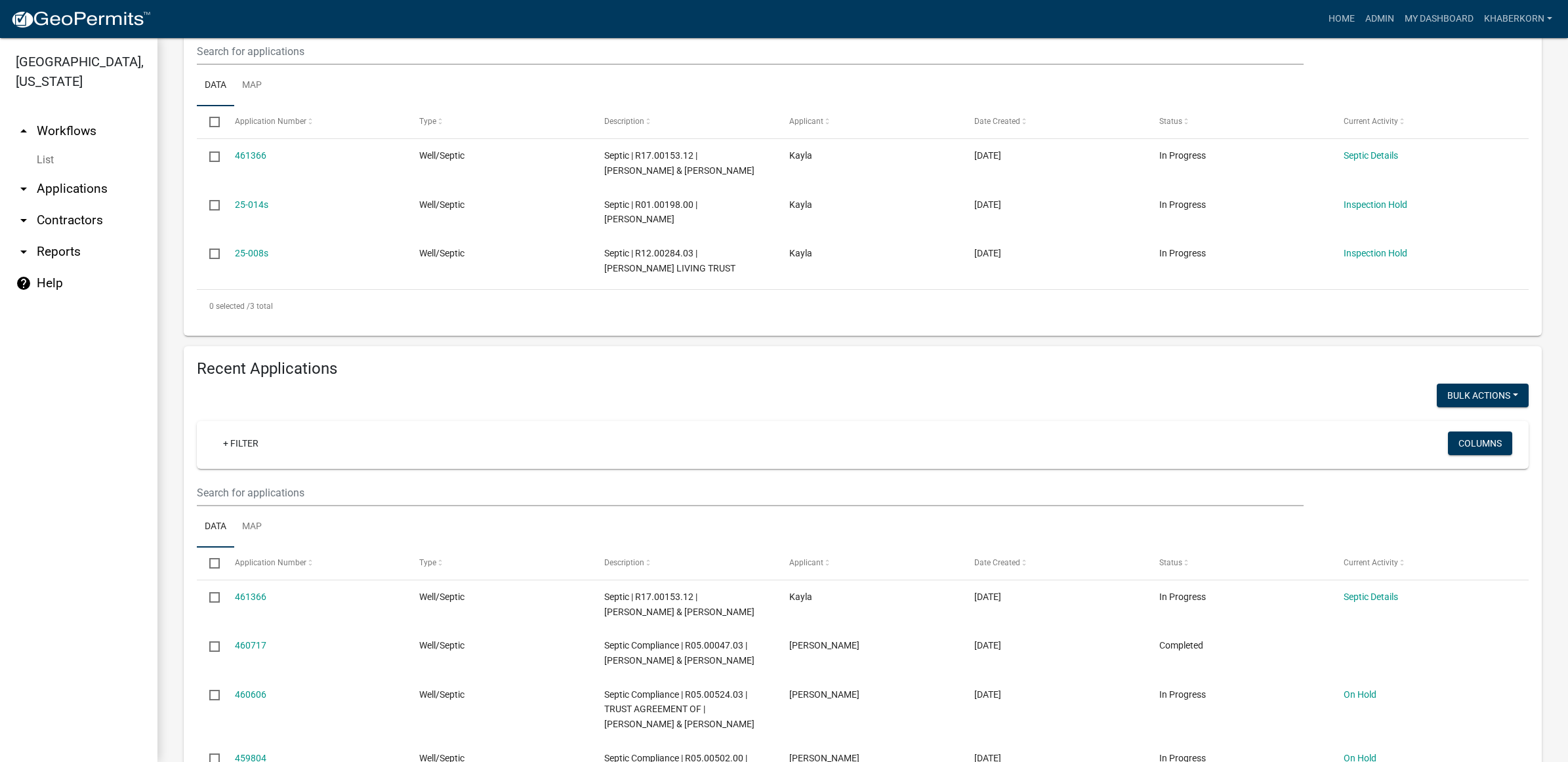
scroll to position [246, 0]
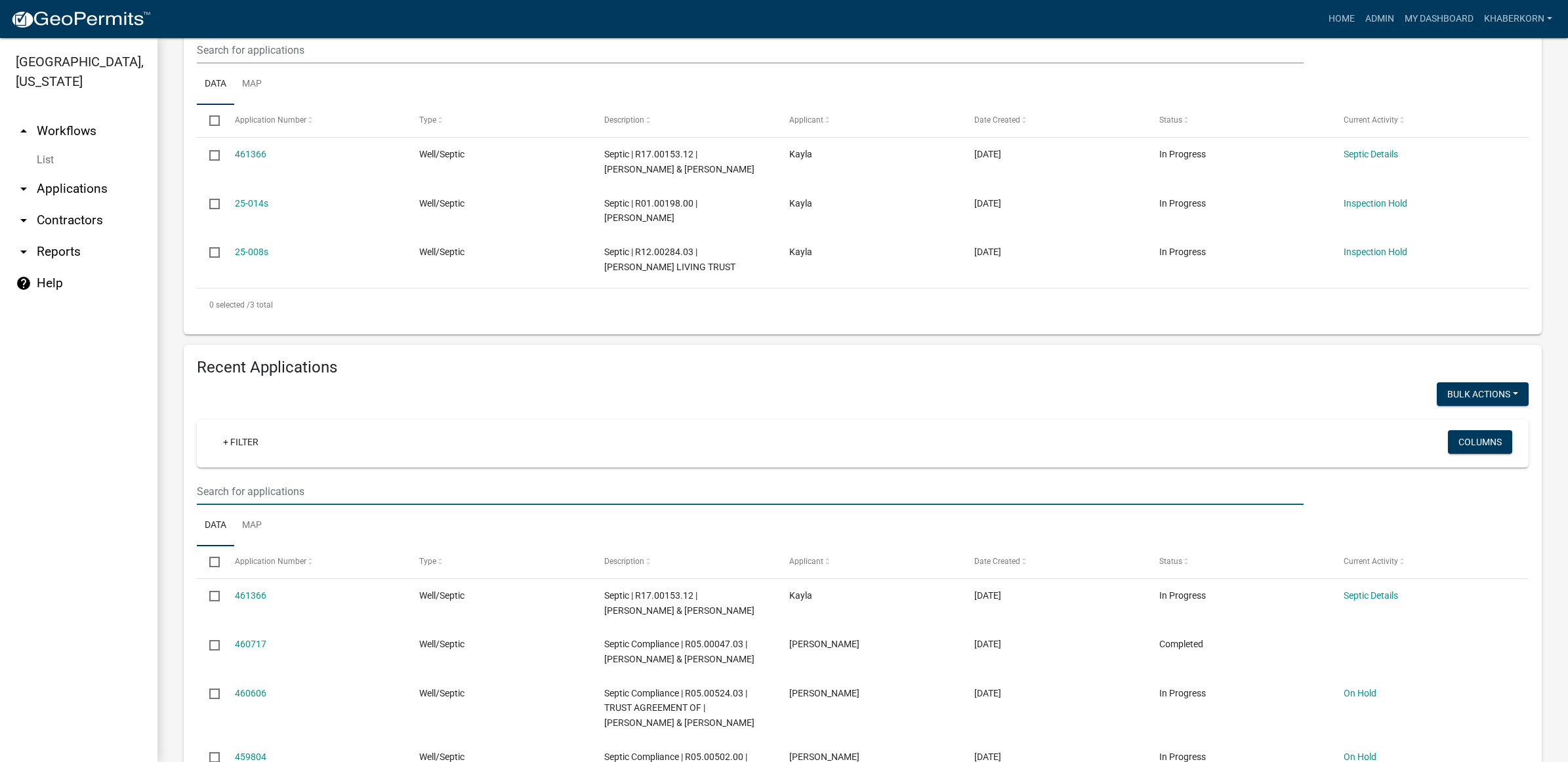
click at [296, 63] on input "text" at bounding box center [749, 51] width 1107 height 27
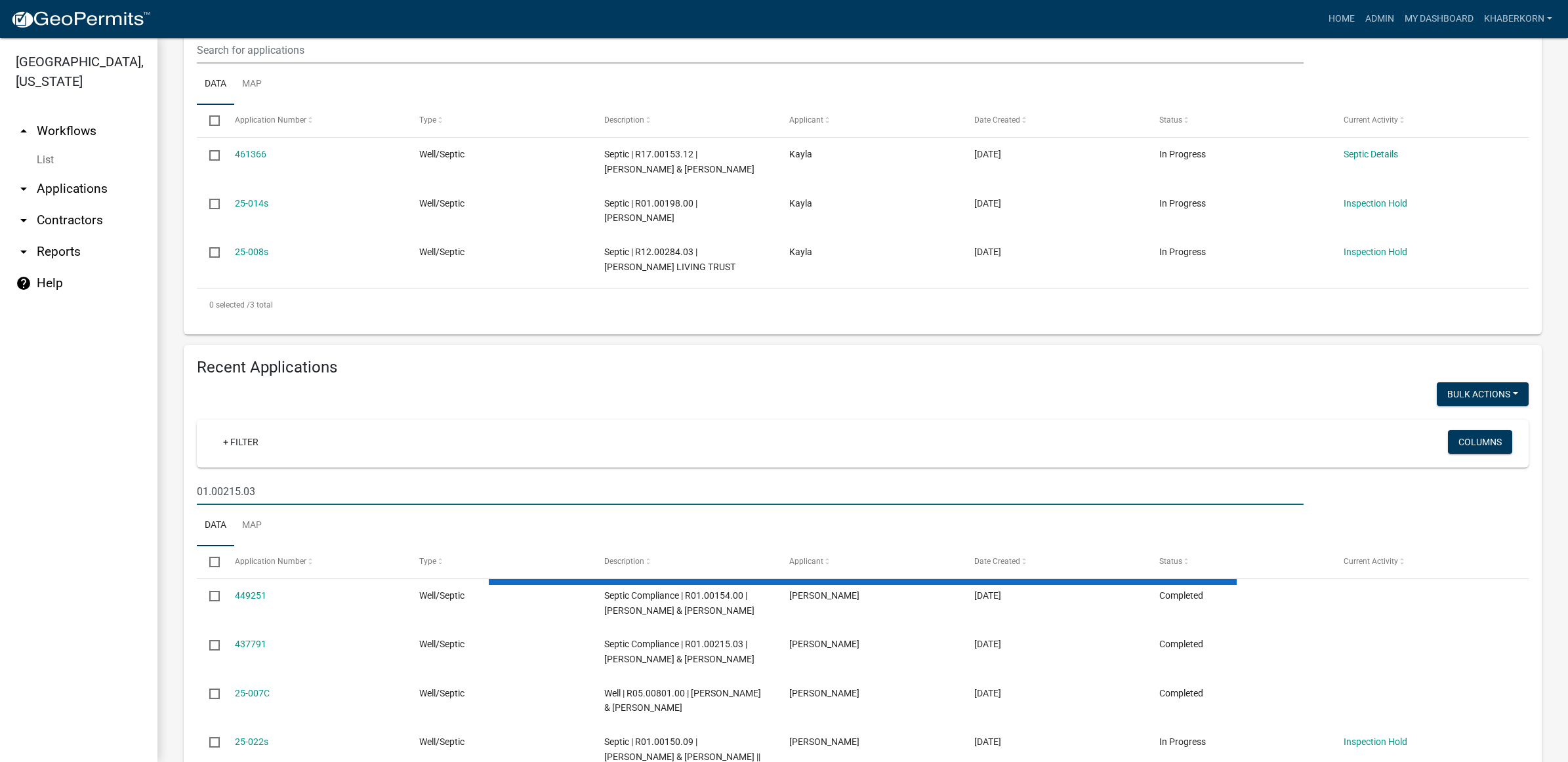
scroll to position [188, 0]
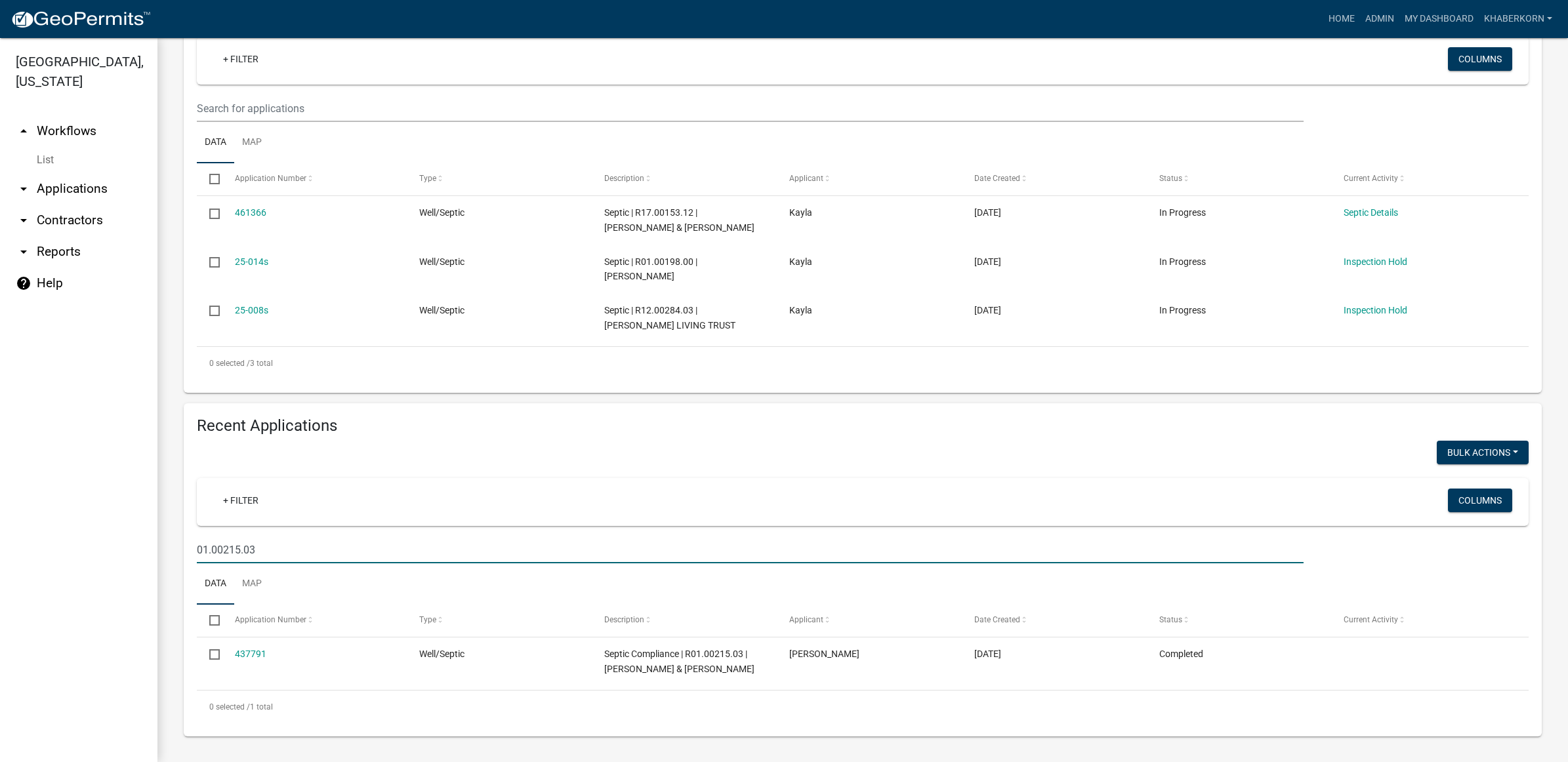
type input "01.00215.03"
